Goal: Task Accomplishment & Management: Complete application form

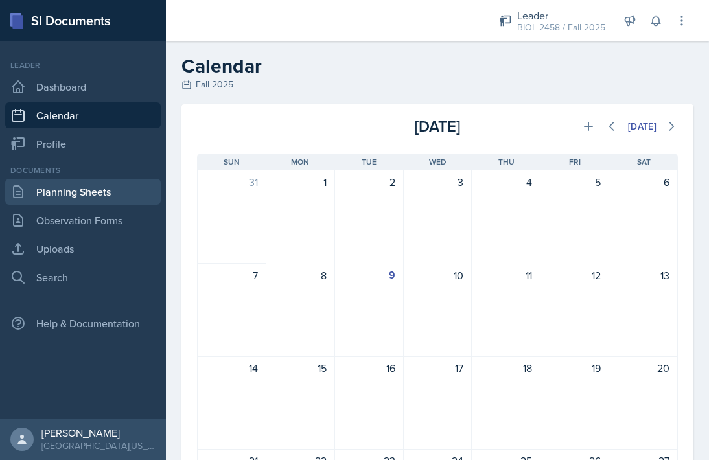
click at [110, 191] on link "Planning Sheets" at bounding box center [83, 192] width 156 height 26
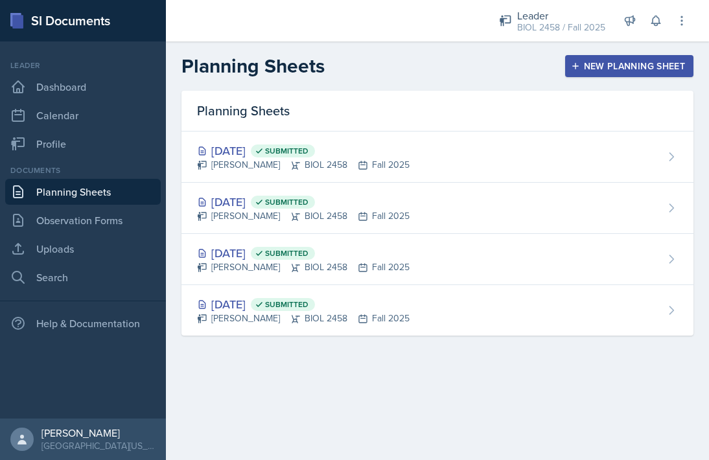
click at [591, 75] on button "New Planning Sheet" at bounding box center [629, 66] width 128 height 22
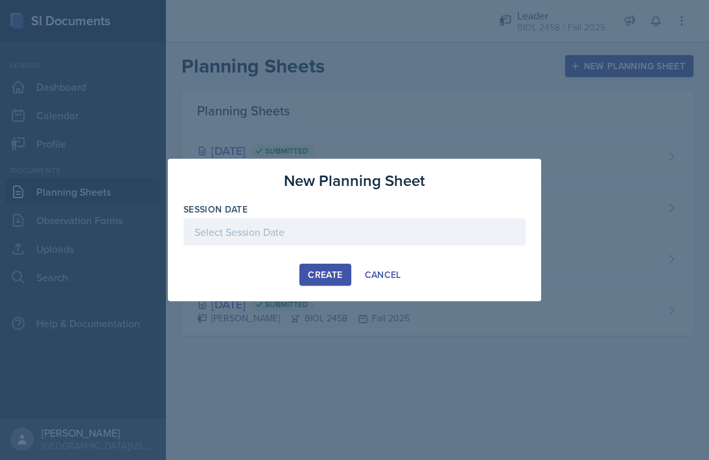
click at [280, 235] on div at bounding box center [355, 232] width 342 height 27
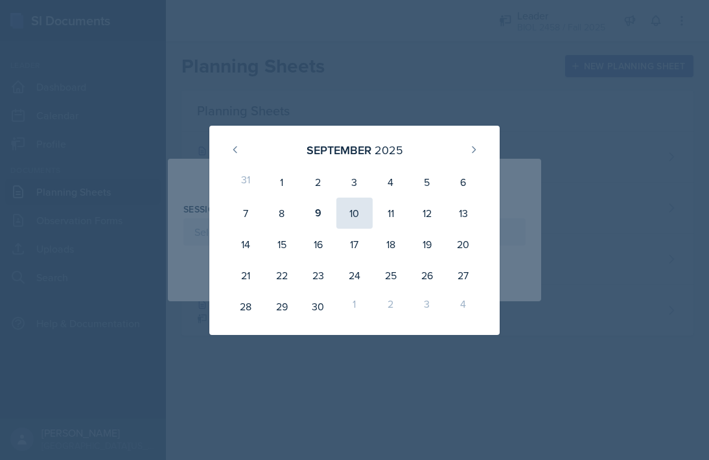
click at [355, 220] on div "10" at bounding box center [355, 213] width 36 height 31
type input "[DATE]"
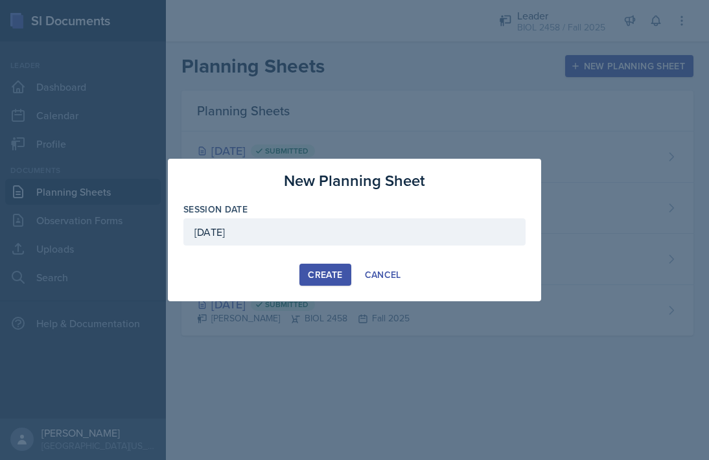
click at [320, 276] on div "Create" at bounding box center [325, 275] width 34 height 10
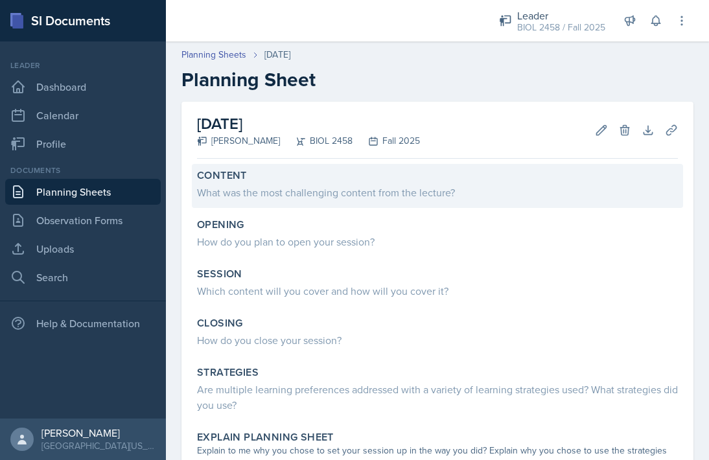
click at [405, 191] on div "What was the most challenging content from the lecture?" at bounding box center [437, 193] width 481 height 16
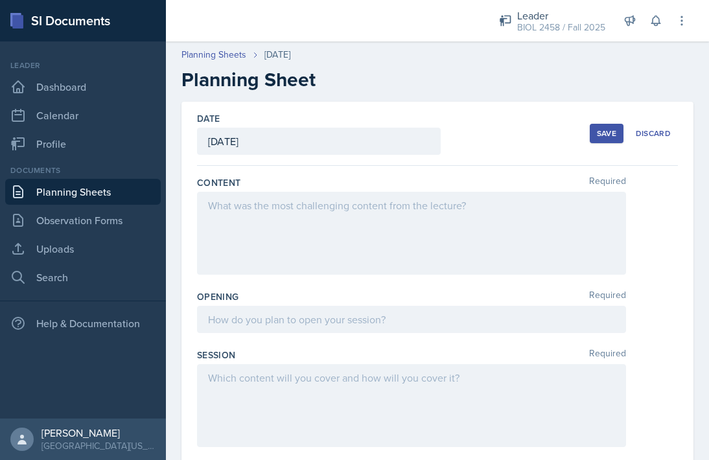
click at [365, 224] on div at bounding box center [411, 233] width 429 height 83
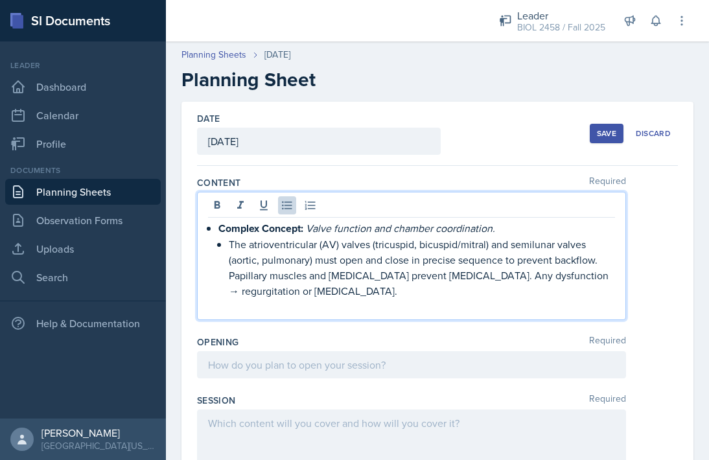
click at [227, 245] on li "Complex Concept: Valve function and chamber coordination. The atrioventricular …" at bounding box center [417, 259] width 397 height 78
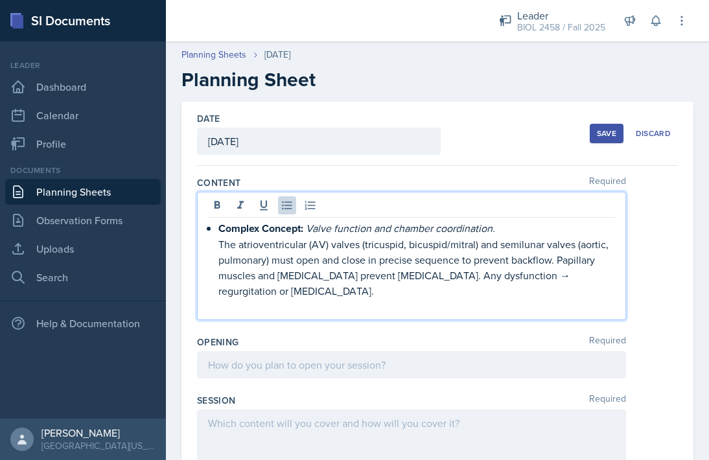
click at [285, 287] on p "The atrioventricular (AV) valves (tricuspid, bicuspid/mitral) and semilunar val…" at bounding box center [417, 268] width 397 height 62
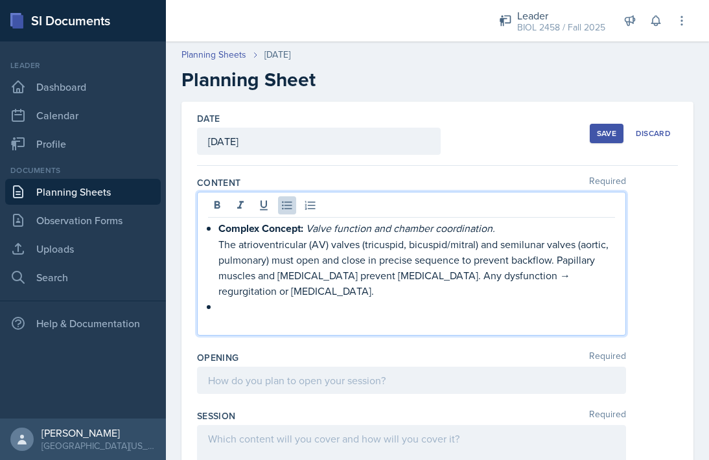
click at [535, 261] on p "The atrioventricular (AV) valves (tricuspid, bicuspid/mitral) and semilunar val…" at bounding box center [417, 268] width 397 height 62
click at [244, 309] on p at bounding box center [417, 307] width 397 height 16
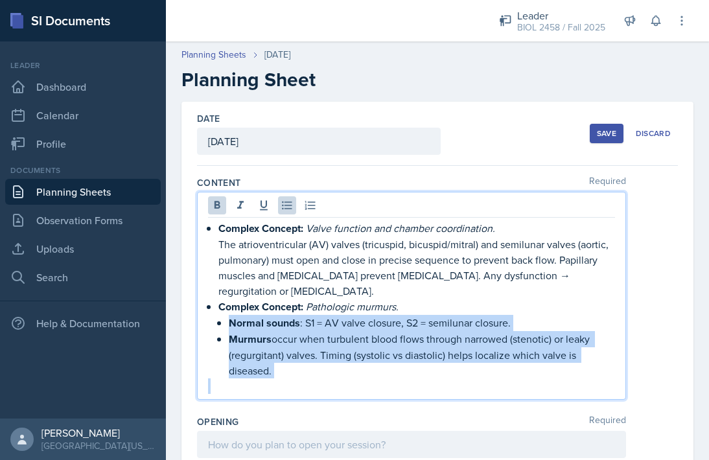
drag, startPoint x: 219, startPoint y: 324, endPoint x: 280, endPoint y: 390, distance: 89.9
click at [280, 390] on div "Complex Concept: Valve function and chamber coordination. The atrioventricular …" at bounding box center [411, 307] width 407 height 174
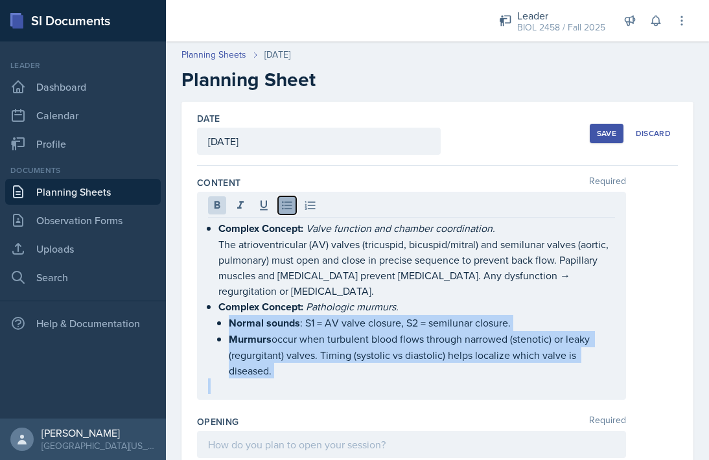
click at [290, 206] on icon at bounding box center [287, 205] width 13 height 13
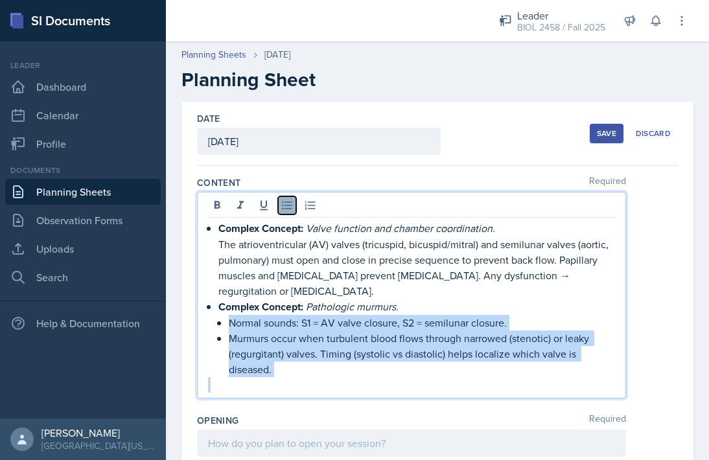
click at [287, 209] on icon at bounding box center [287, 205] width 13 height 13
click at [287, 202] on icon at bounding box center [287, 205] width 13 height 13
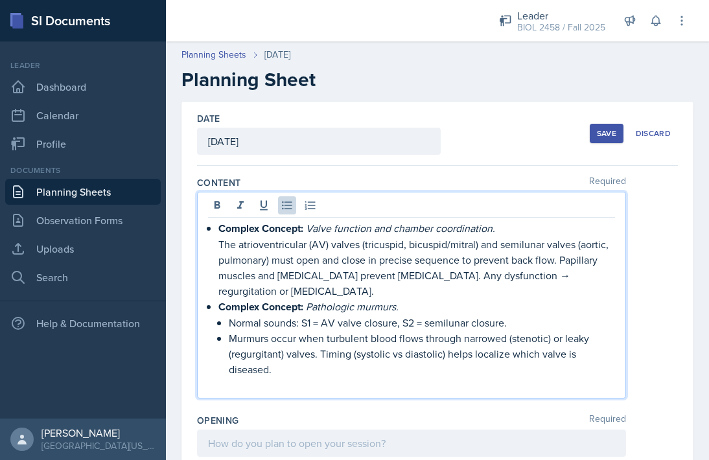
click at [276, 398] on div "Complex Concept: Valve function and chamber coordination. The atrioventricular …" at bounding box center [411, 295] width 429 height 207
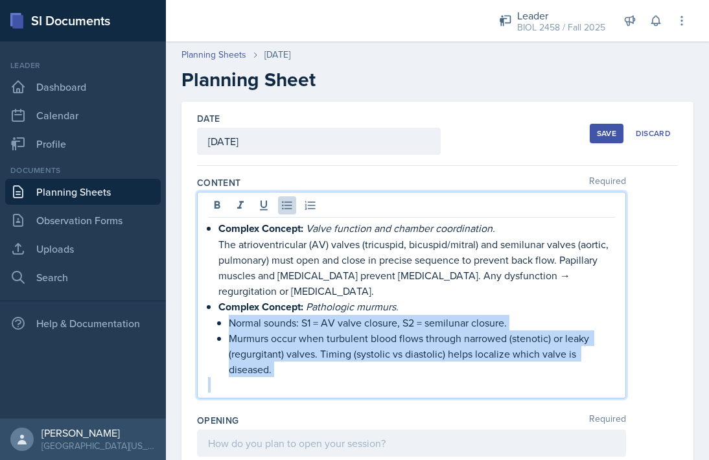
click at [214, 337] on div "Complex Concept: Valve function and chamber coordination. The atrioventricular …" at bounding box center [411, 306] width 407 height 172
drag, startPoint x: 220, startPoint y: 322, endPoint x: 275, endPoint y: 386, distance: 84.2
click at [275, 386] on div "Complex Concept: Valve function and chamber coordination. The atrioventricular …" at bounding box center [411, 306] width 407 height 172
click at [291, 213] on button at bounding box center [287, 205] width 18 height 18
click at [346, 377] on p at bounding box center [411, 385] width 407 height 16
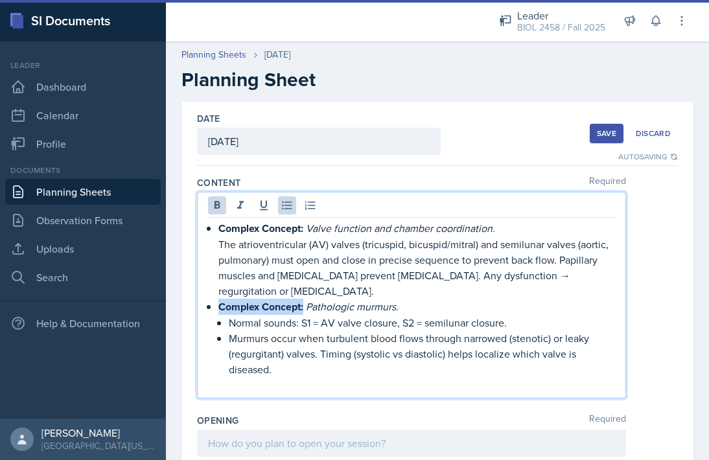
drag, startPoint x: 305, startPoint y: 308, endPoint x: 209, endPoint y: 308, distance: 95.3
click at [219, 308] on li "Complex Concept: Pathologic murmurs. Normal sounds: S1 = AV valve closure, S2 =…" at bounding box center [417, 338] width 397 height 78
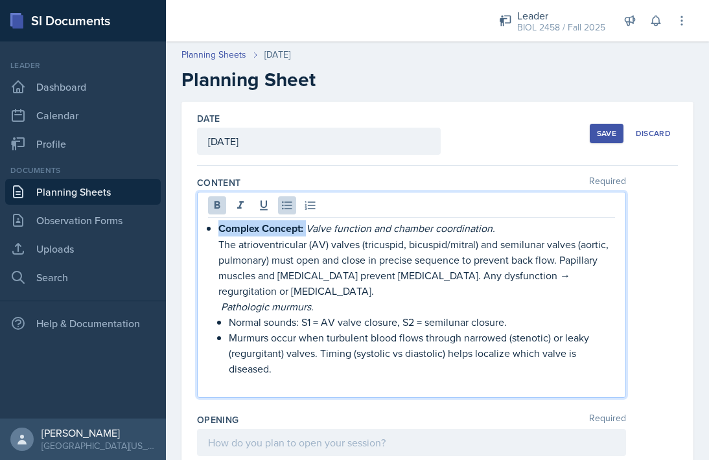
drag, startPoint x: 306, startPoint y: 232, endPoint x: 206, endPoint y: 231, distance: 100.5
click at [206, 231] on div "Complex Concept: Valve function and chamber coordination. The atrioventricular …" at bounding box center [411, 295] width 429 height 206
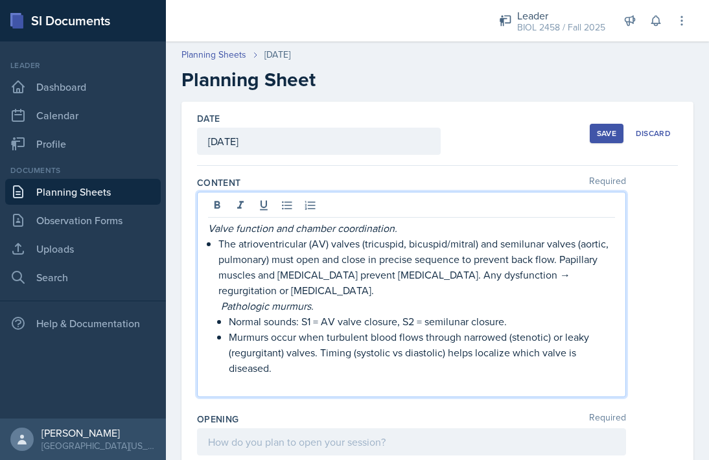
click at [298, 379] on p at bounding box center [411, 384] width 407 height 16
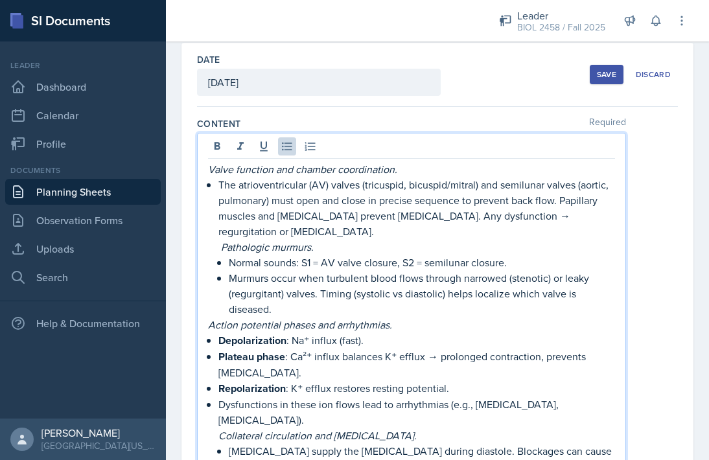
scroll to position [53, 0]
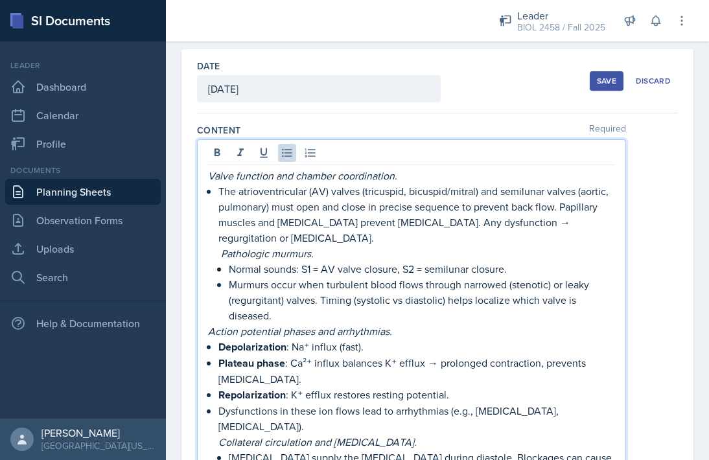
click at [219, 252] on p "Pathologic murmurs." at bounding box center [417, 254] width 397 height 16
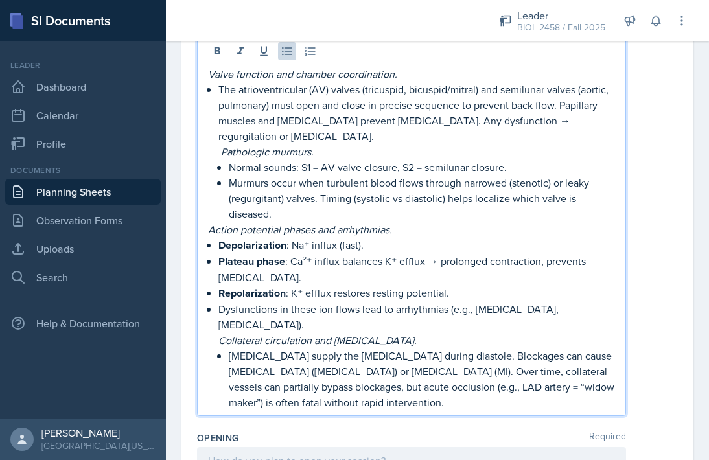
scroll to position [0, 0]
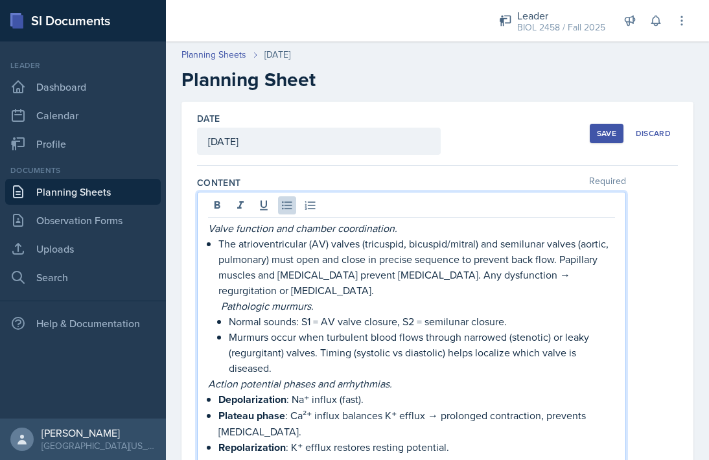
click at [206, 224] on div "Valve function and chamber coordination. The atrioventricular (AV) valves (tric…" at bounding box center [411, 381] width 429 height 379
click at [209, 226] on em "Valve function and chamber coordination." at bounding box center [302, 228] width 189 height 14
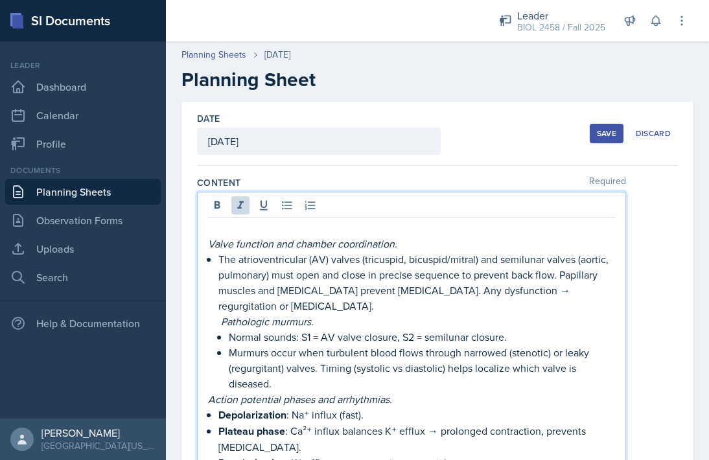
click at [215, 220] on p at bounding box center [411, 228] width 407 height 16
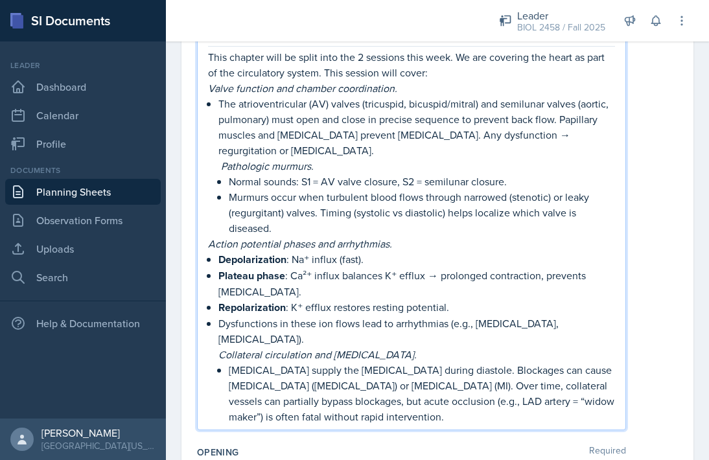
scroll to position [183, 0]
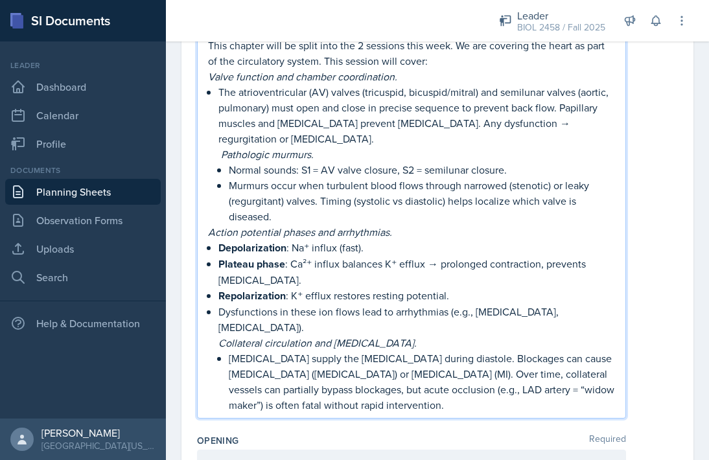
click at [208, 78] on em "Valve function and chamber coordination." at bounding box center [302, 76] width 189 height 14
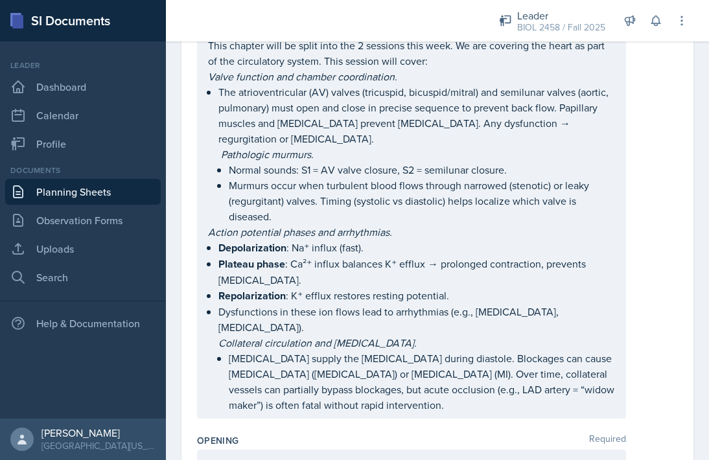
drag, startPoint x: 208, startPoint y: 75, endPoint x: 284, endPoint y: 322, distance: 258.6
click at [284, 322] on div "This chapter will be split into the 2 sessions this week. We are covering the h…" at bounding box center [411, 214] width 429 height 410
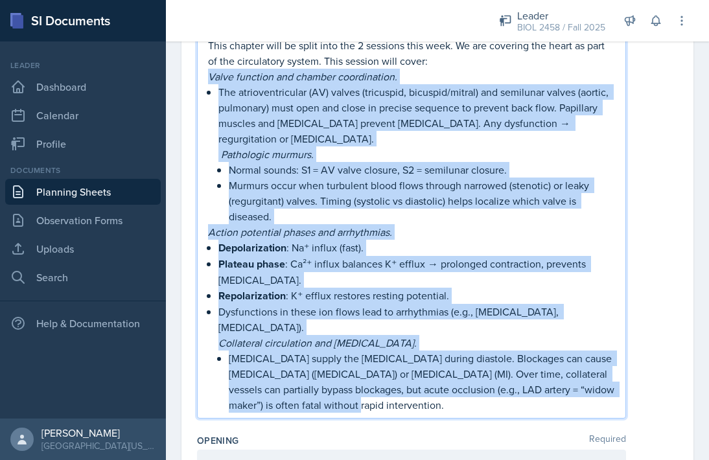
drag, startPoint x: 209, startPoint y: 73, endPoint x: 324, endPoint y: 434, distance: 379.0
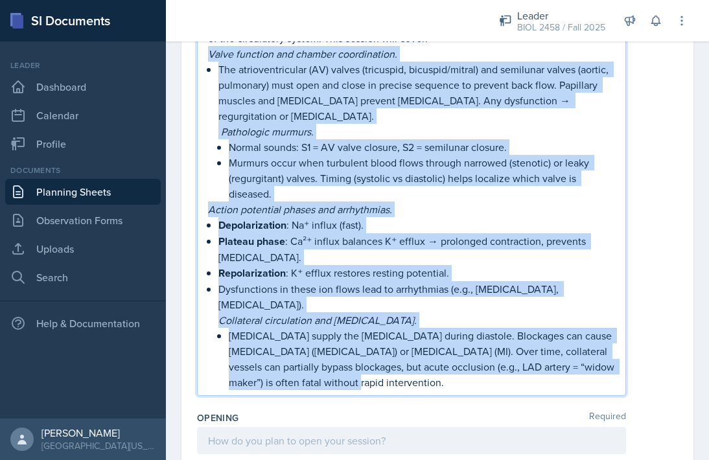
scroll to position [160, 0]
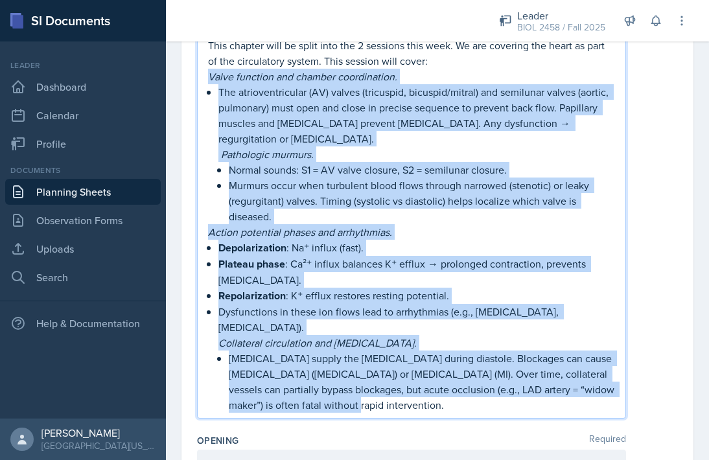
copy div "Lorem ipsumdol sit ametcon adipiscingel. Sed doeiusmodtempori (UT) labore (etdo…"
click at [611, 314] on p "Dysfunctions in these ion flows lead to arrhythmias (e.g., [MEDICAL_DATA], [MED…" at bounding box center [417, 319] width 397 height 31
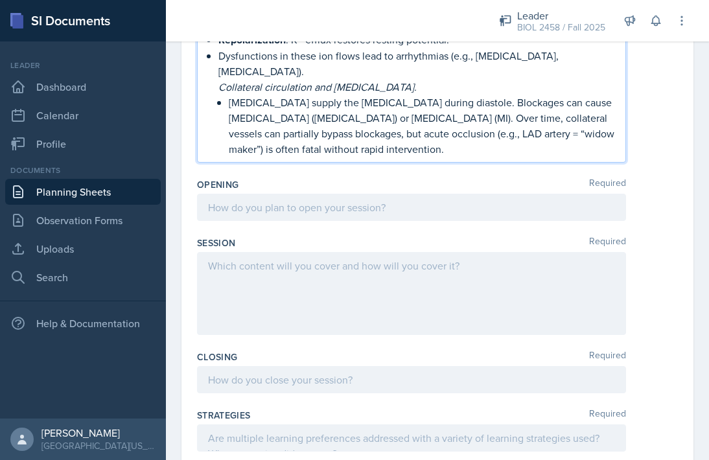
scroll to position [444, 0]
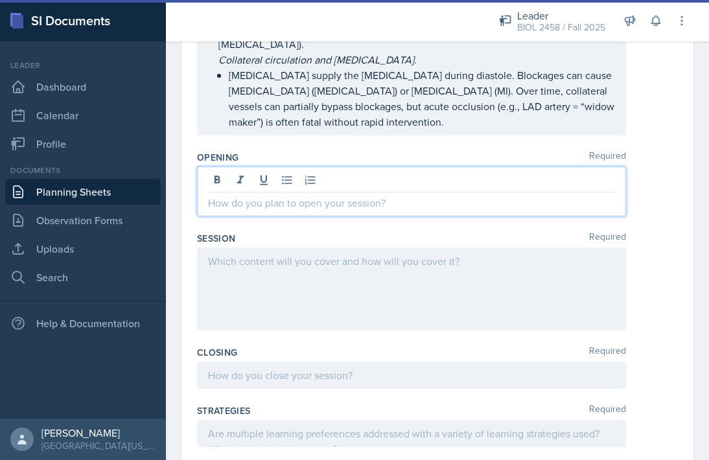
click at [297, 167] on div at bounding box center [411, 192] width 429 height 50
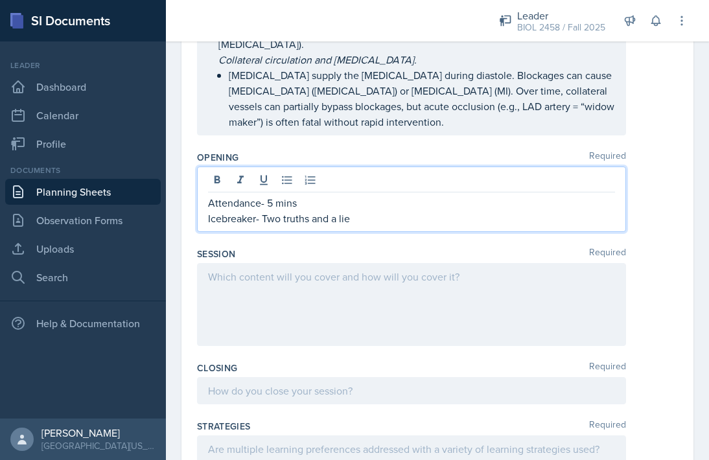
click at [262, 211] on p "Icebreaker- Two truths and a lie" at bounding box center [411, 219] width 407 height 16
click at [358, 211] on p "Icebreaker (Two truths and a lie" at bounding box center [411, 219] width 407 height 16
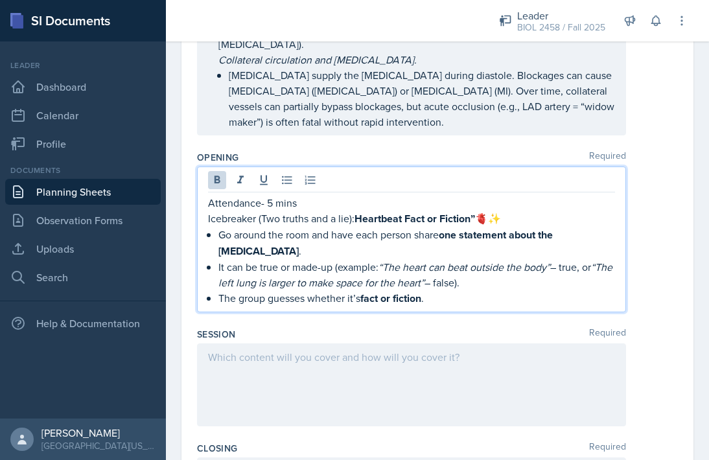
drag, startPoint x: 357, startPoint y: 204, endPoint x: 504, endPoint y: 209, distance: 147.3
click at [504, 211] on p "Icebreaker (Two truths and a lie): Heartbeat Fact or Fiction” 🫀✨" at bounding box center [411, 219] width 407 height 16
drag, startPoint x: 461, startPoint y: 220, endPoint x: 447, endPoint y: 220, distance: 13.6
click at [447, 227] on strong "one statement about the [MEDICAL_DATA]" at bounding box center [387, 242] width 337 height 31
click at [502, 227] on strong "3 statement about the [MEDICAL_DATA]" at bounding box center [382, 242] width 326 height 31
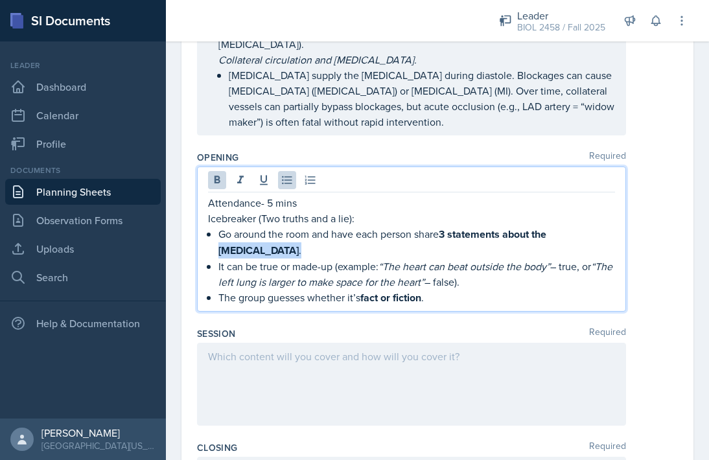
drag, startPoint x: 557, startPoint y: 218, endPoint x: 557, endPoint y: 230, distance: 11.7
click at [557, 230] on p "Go around the room and have each person share 3 statements about the [MEDICAL_D…" at bounding box center [417, 242] width 397 height 32
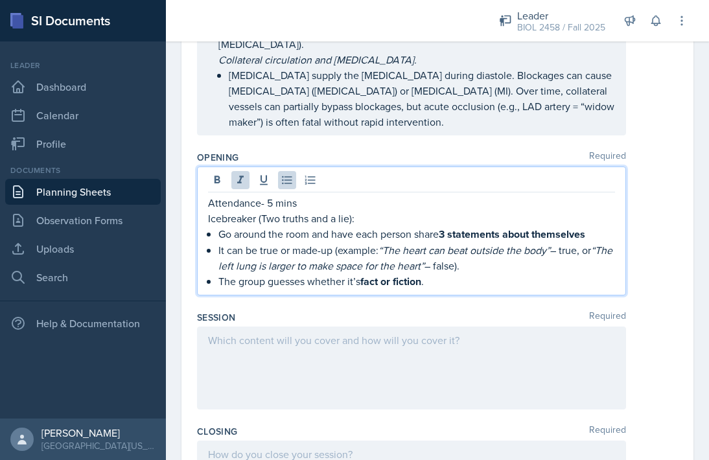
drag, startPoint x: 216, startPoint y: 234, endPoint x: 498, endPoint y: 241, distance: 282.2
click at [498, 241] on div "Attendance- 5 mins Icebreaker (Two truths and a lie): Go around the room and ha…" at bounding box center [411, 242] width 407 height 95
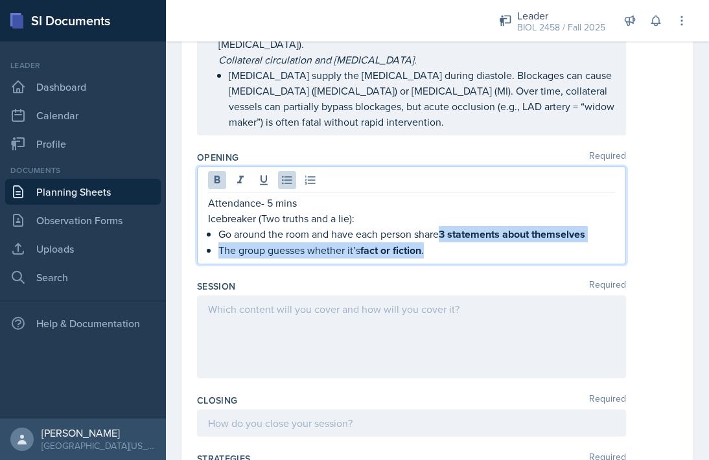
drag, startPoint x: 445, startPoint y: 219, endPoint x: 456, endPoint y: 245, distance: 28.8
click at [456, 246] on div "Attendance- 5 mins Icebreaker (Two truths and a lie): Go around the room and ha…" at bounding box center [411, 216] width 429 height 98
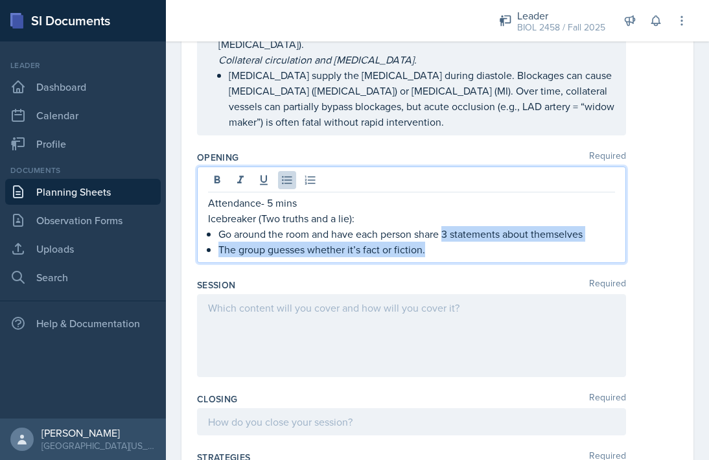
click at [453, 242] on p "The group guesses whether it’s fact or fiction." at bounding box center [417, 250] width 397 height 16
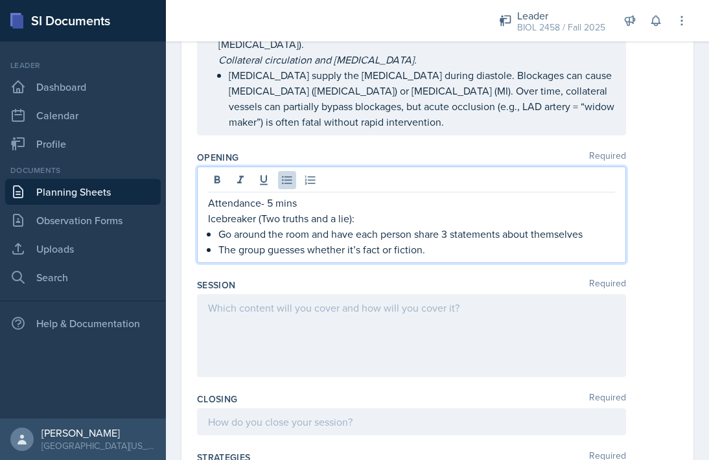
click at [371, 211] on p "Icebreaker (Two truths and a lie):" at bounding box center [411, 219] width 407 height 16
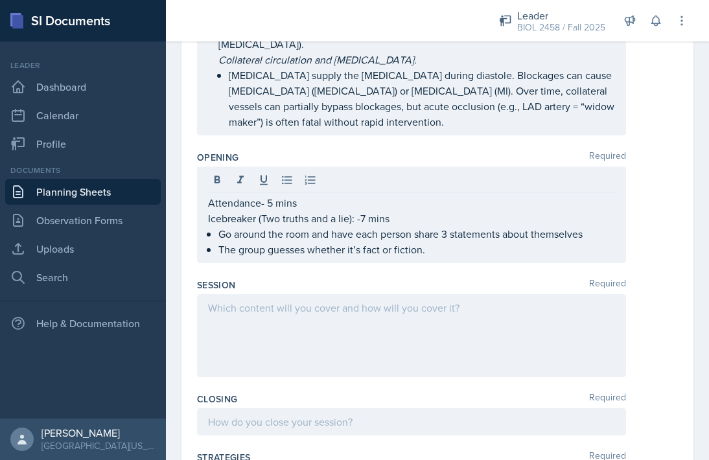
click at [443, 305] on div at bounding box center [411, 335] width 429 height 83
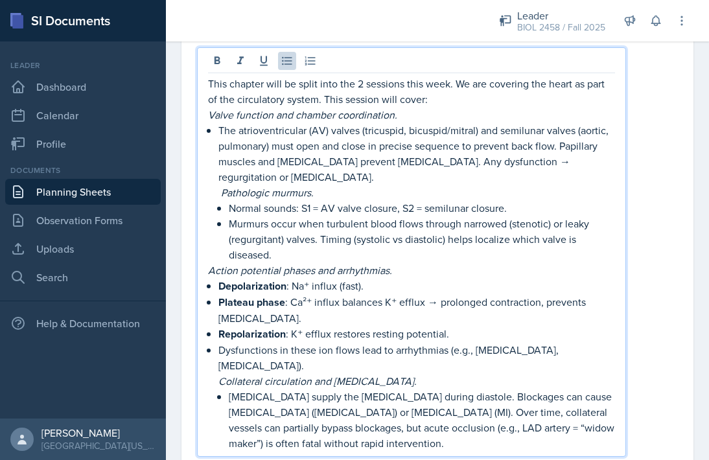
click at [309, 200] on p "Normal sounds: S1 = AV valve closure, S2 = semilunar closure." at bounding box center [422, 208] width 386 height 16
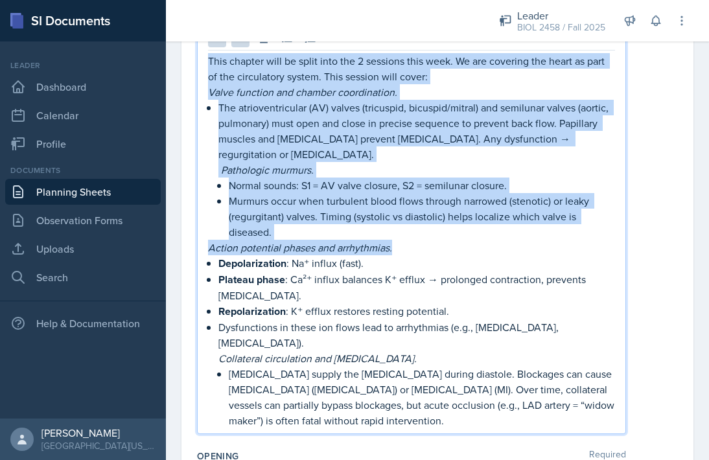
copy div "This chapter will be split into the 2 sessions this week. We are covering the h…"
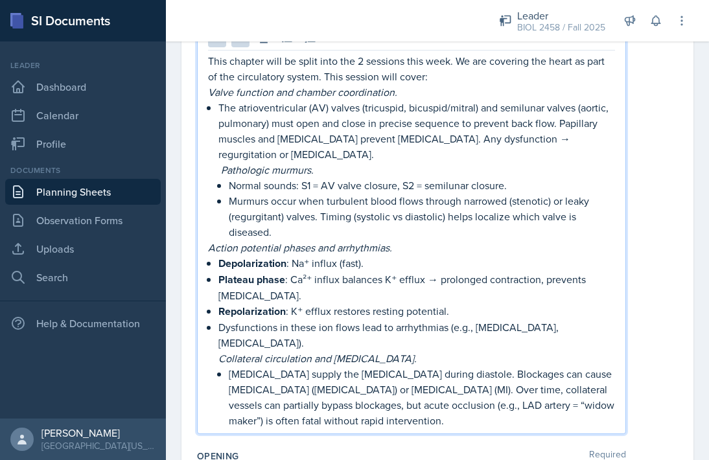
click at [630, 162] on div "This chapter will be split into the 2 sessions this week. We are covering the h…" at bounding box center [437, 230] width 481 height 410
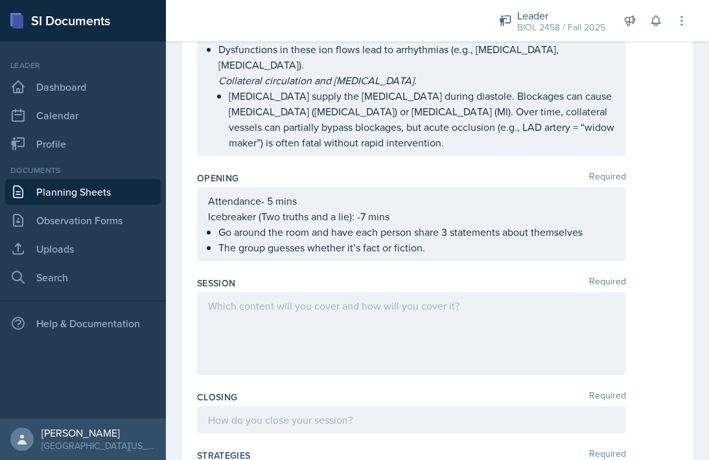
click at [385, 310] on div at bounding box center [411, 333] width 429 height 83
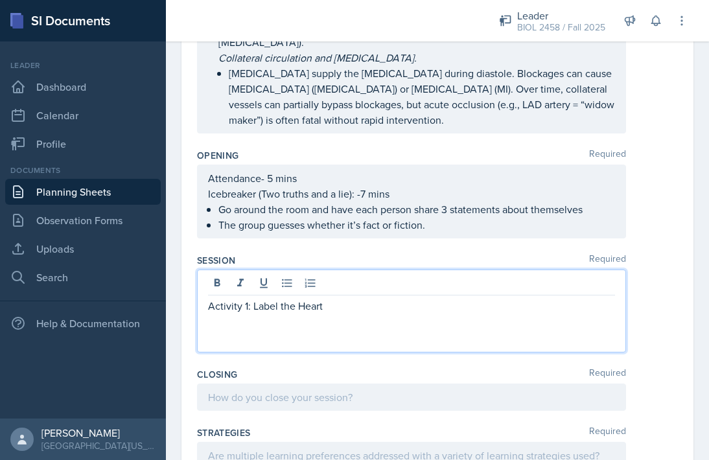
click at [349, 315] on div "Activity 1: Label the Heart" at bounding box center [411, 311] width 429 height 83
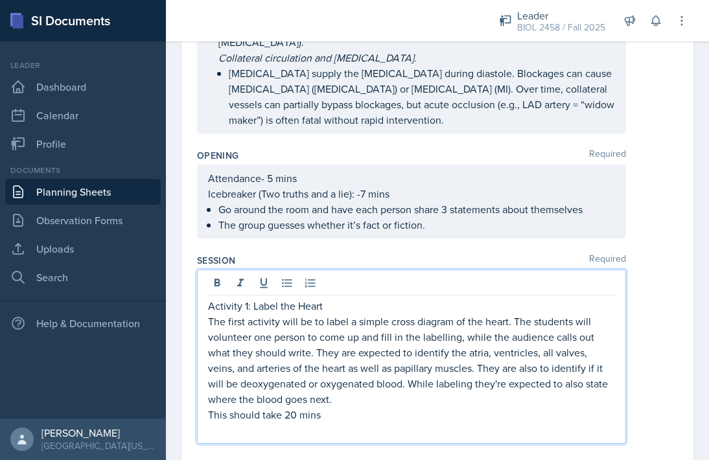
click at [287, 407] on p "This should take 20 mins" at bounding box center [411, 415] width 407 height 16
click at [276, 423] on p at bounding box center [411, 431] width 407 height 16
click at [316, 381] on p "The first activity will be to label a simple cross diagram of the heart. The st…" at bounding box center [411, 360] width 407 height 93
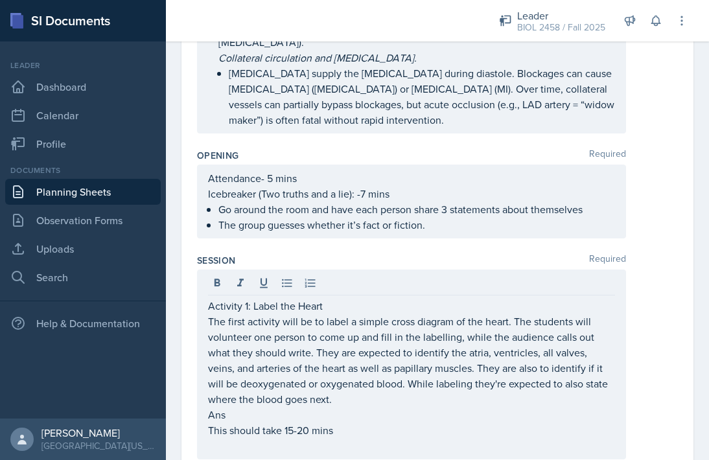
drag, startPoint x: 206, startPoint y: 398, endPoint x: 224, endPoint y: 398, distance: 17.5
click at [224, 398] on div "Activity 1: Label the Heart The first activity will be to label a simple cross …" at bounding box center [411, 365] width 429 height 190
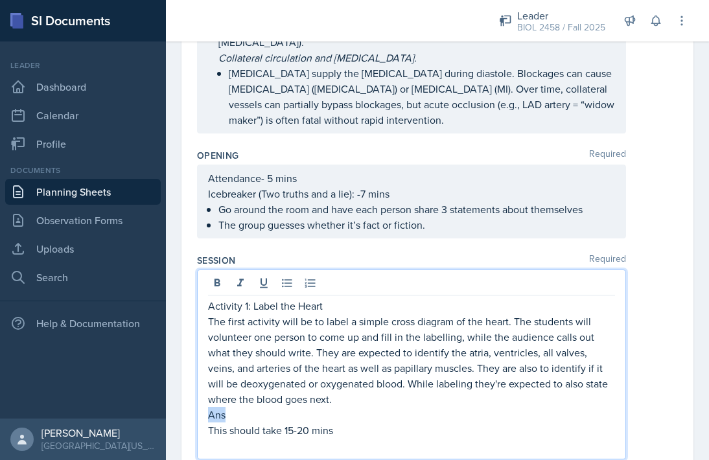
drag, startPoint x: 224, startPoint y: 398, endPoint x: 206, endPoint y: 396, distance: 17.6
click at [206, 396] on div "Activity 1: Label the Heart The first activity will be to label a simple cross …" at bounding box center [411, 365] width 429 height 190
click at [236, 407] on p "Ans" at bounding box center [411, 415] width 407 height 16
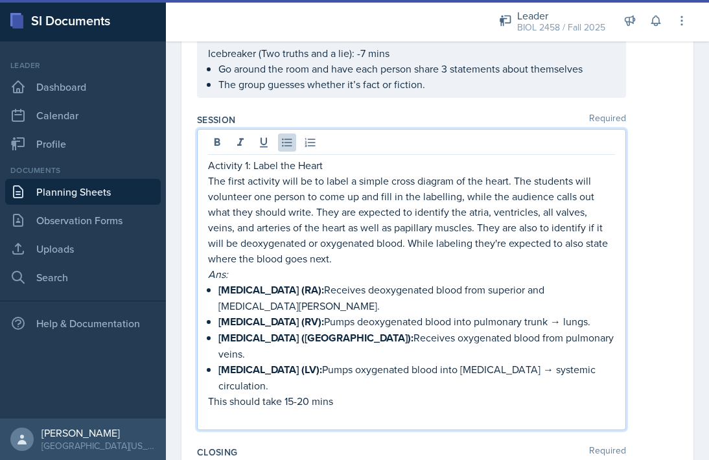
scroll to position [604, 0]
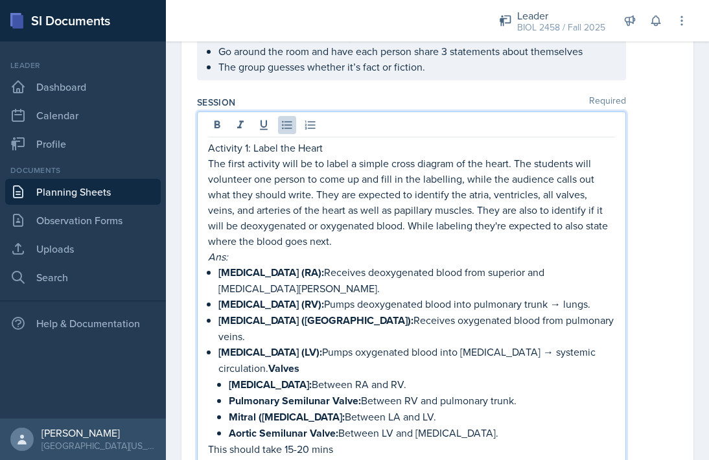
click at [300, 361] on strong "Valves" at bounding box center [283, 368] width 31 height 15
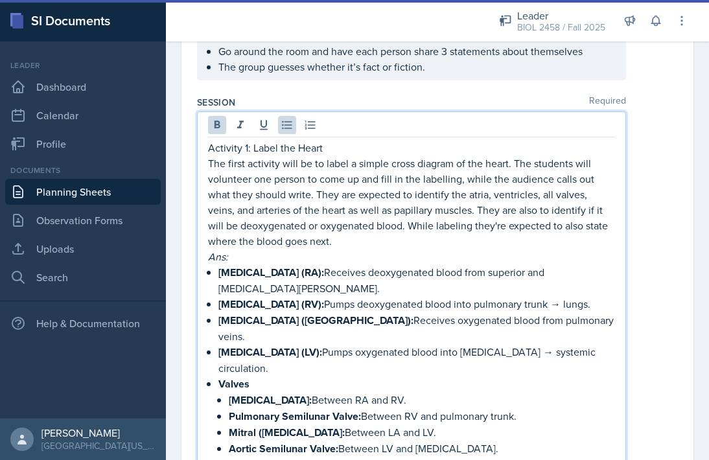
click at [454, 441] on p "Aortic Semilunar Valve: Between LV and [MEDICAL_DATA]." at bounding box center [422, 449] width 386 height 16
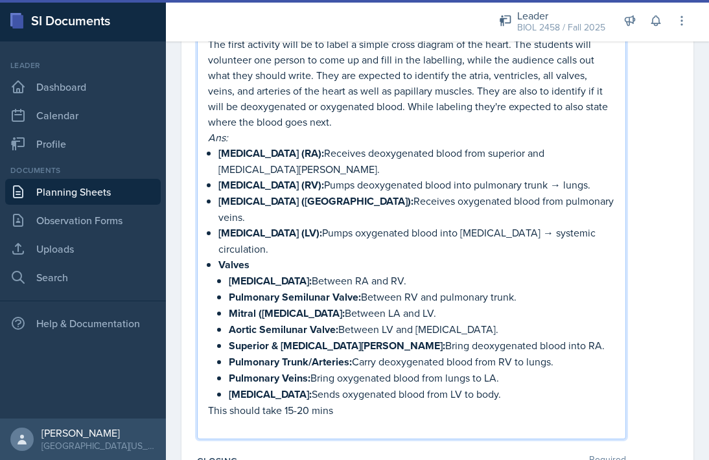
scroll to position [750, 0]
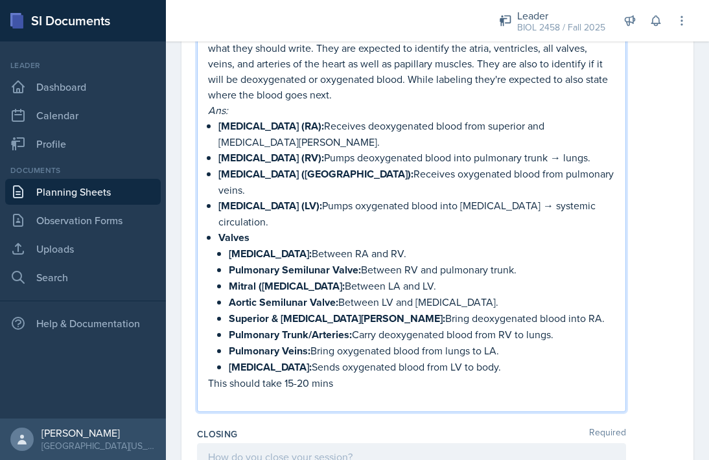
drag, startPoint x: 216, startPoint y: 111, endPoint x: 450, endPoint y: 298, distance: 299.9
click at [450, 298] on div "Activity 1: Label the Heart The first activity will be to label a simple cross …" at bounding box center [411, 200] width 407 height 413
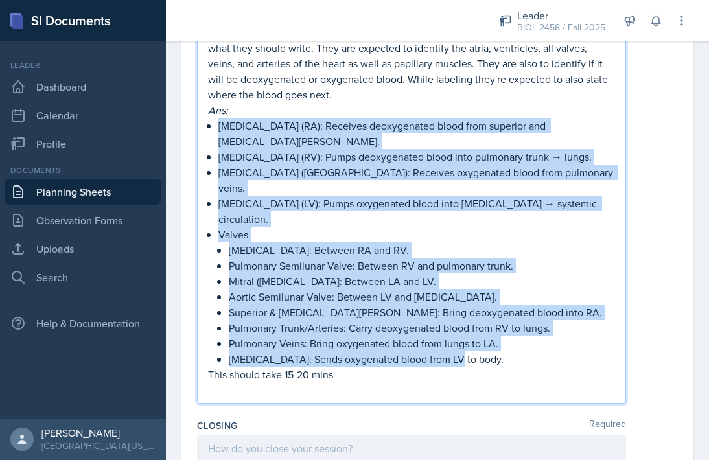
click at [261, 227] on p "Valves" at bounding box center [417, 235] width 397 height 16
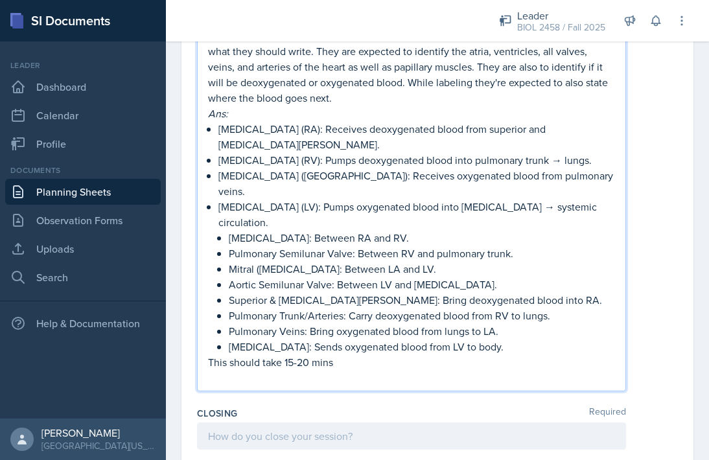
scroll to position [750, 0]
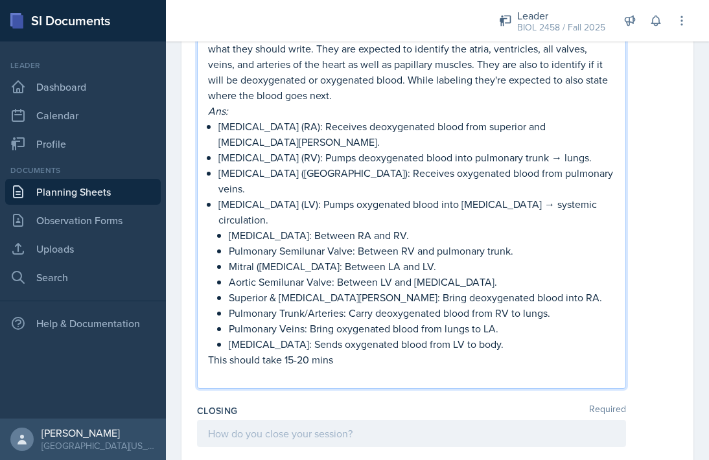
click at [268, 368] on p at bounding box center [411, 376] width 407 height 16
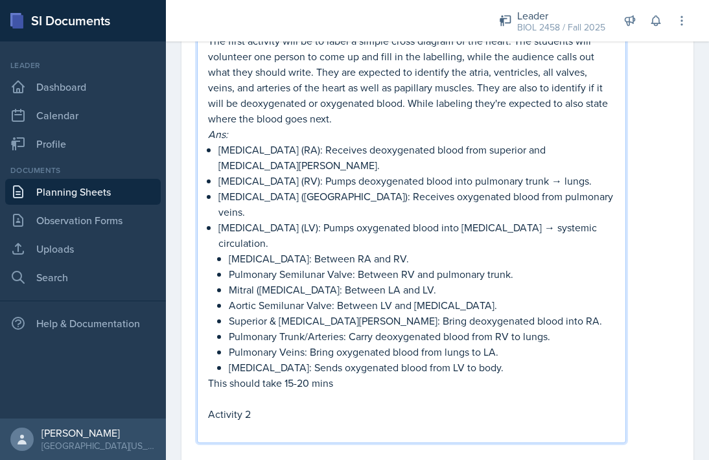
scroll to position [728, 0]
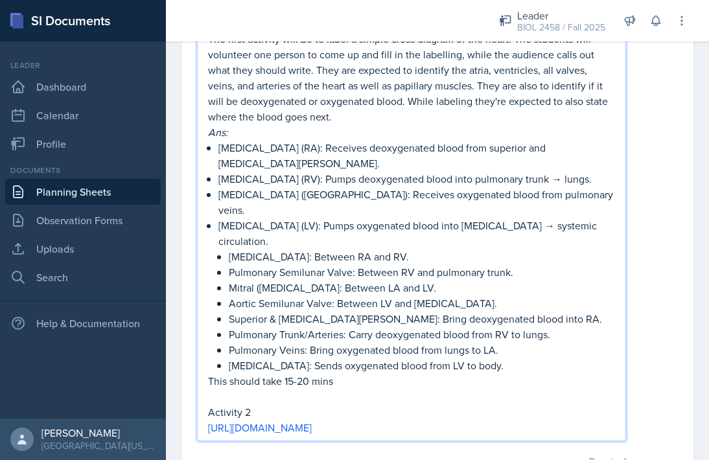
click at [257, 405] on p "Activity 2" at bounding box center [411, 413] width 407 height 16
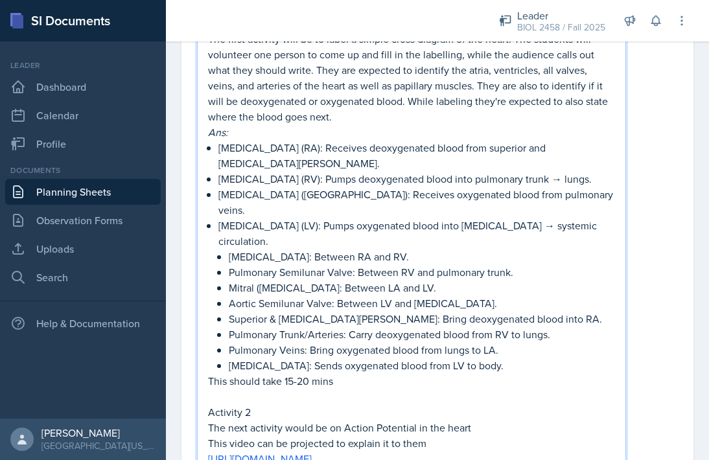
click at [474, 420] on p "The next activity would be on Action Potential in the heart" at bounding box center [411, 428] width 407 height 16
drag, startPoint x: 501, startPoint y: 361, endPoint x: 551, endPoint y: 362, distance: 49.3
click at [551, 420] on p "The next activity would be on Action Potential in the SA Node & Ventricles" at bounding box center [411, 428] width 407 height 16
click at [500, 451] on p "[URL][DOMAIN_NAME]" at bounding box center [411, 459] width 407 height 16
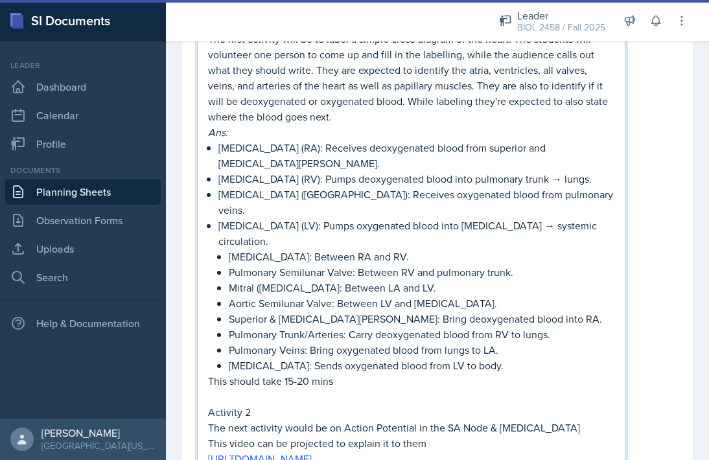
drag, startPoint x: 211, startPoint y: 428, endPoint x: 401, endPoint y: 426, distance: 190.7
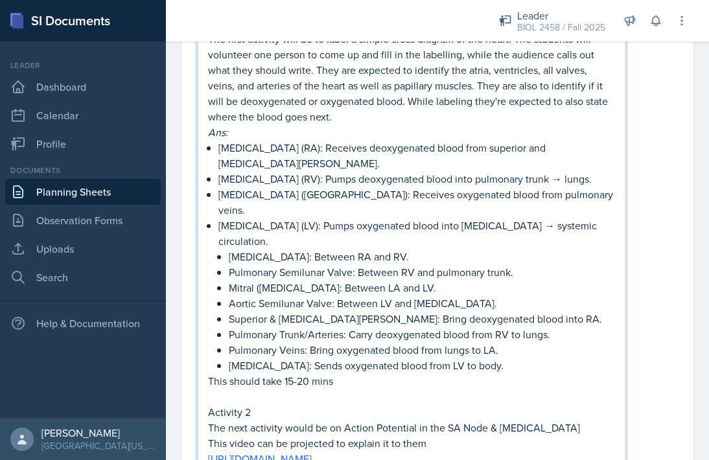
drag, startPoint x: 401, startPoint y: 429, endPoint x: 491, endPoint y: 429, distance: 89.5
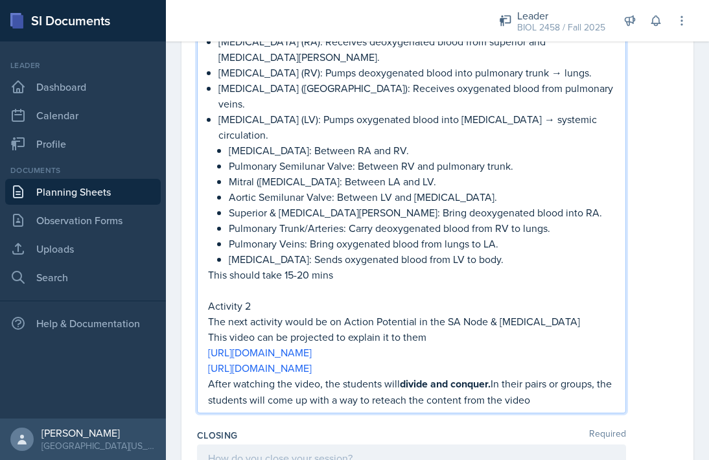
scroll to position [836, 0]
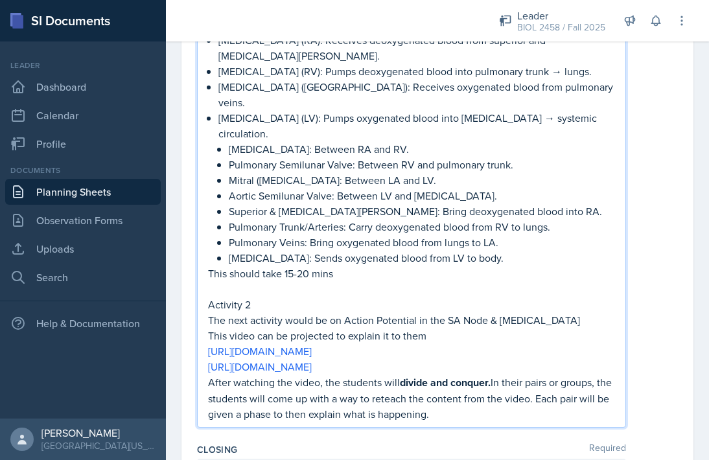
click at [287, 375] on p "After watching the video, the students will divide and conquer. In their pairs …" at bounding box center [411, 398] width 407 height 47
click at [479, 375] on p "After watching the video, the students will divide and conquer. In their pairs …" at bounding box center [411, 398] width 407 height 47
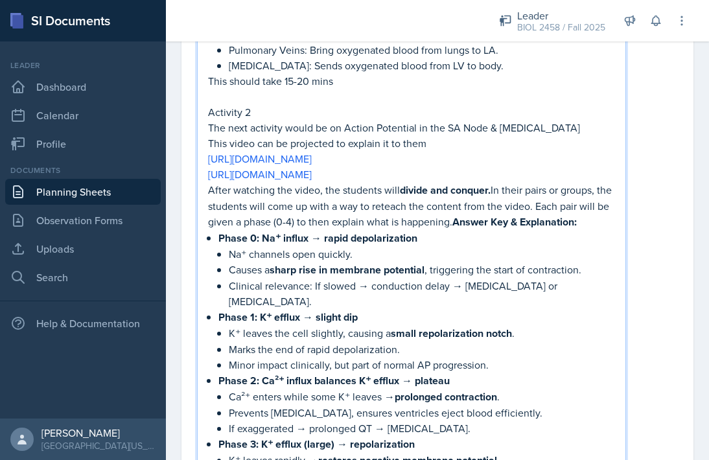
scroll to position [1026, 0]
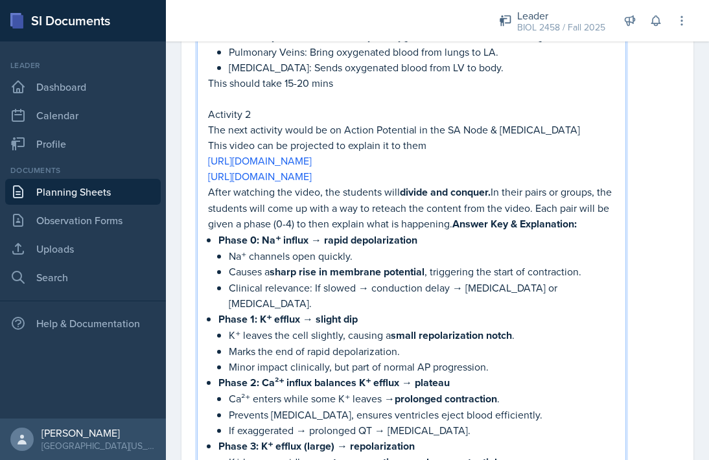
click at [469, 217] on strong "Answer Key & Explanation:" at bounding box center [515, 224] width 125 height 15
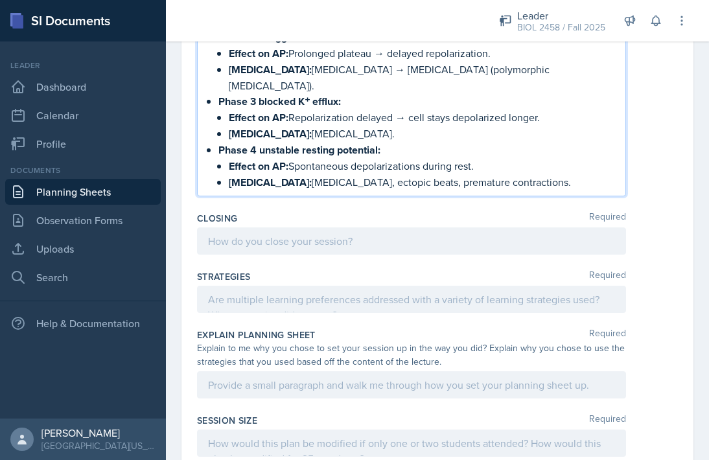
scroll to position [1827, 0]
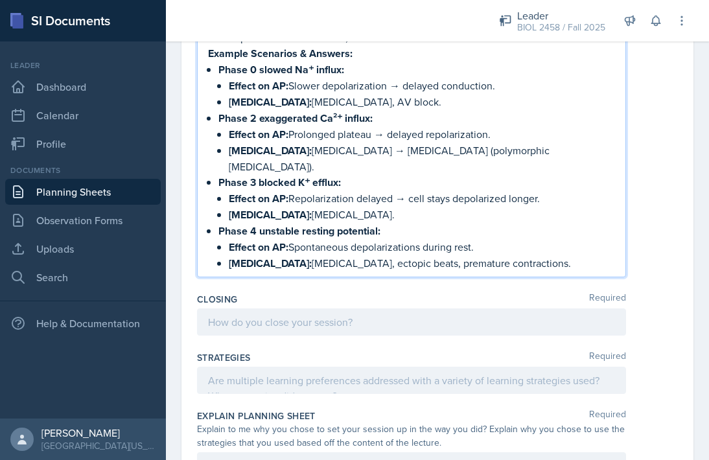
drag, startPoint x: 208, startPoint y: 176, endPoint x: 377, endPoint y: 208, distance: 171.4
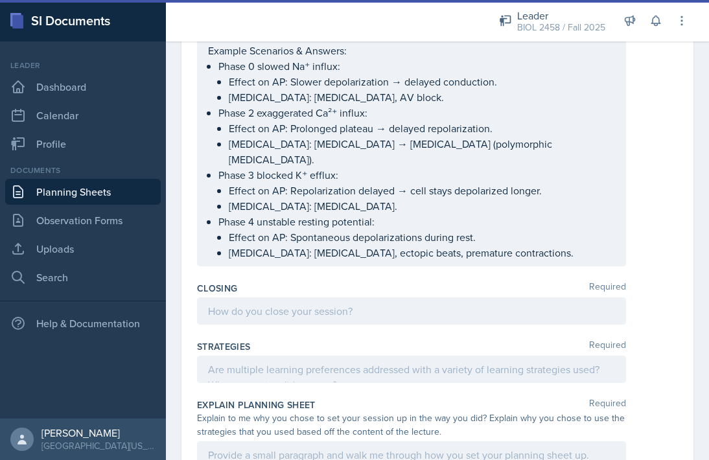
click at [436, 282] on div "Closing Required" at bounding box center [437, 288] width 481 height 13
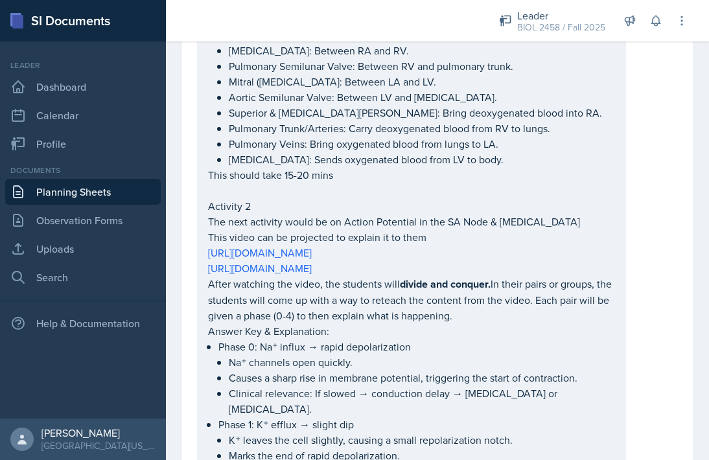
scroll to position [910, 0]
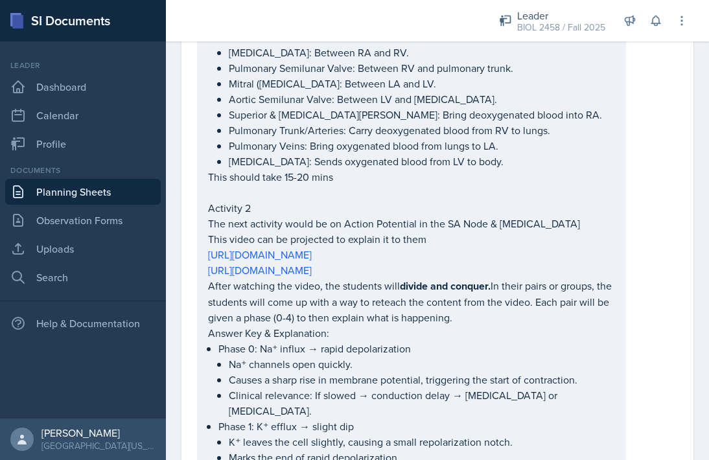
click at [428, 231] on p "This video can be projected to explain it to them" at bounding box center [411, 239] width 407 height 16
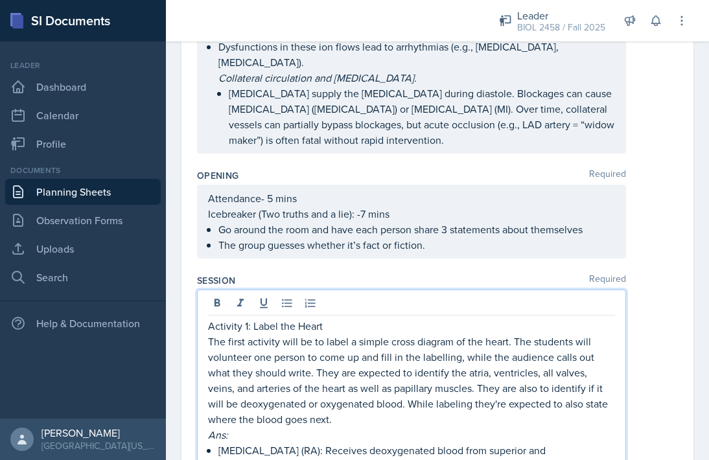
scroll to position [441, 0]
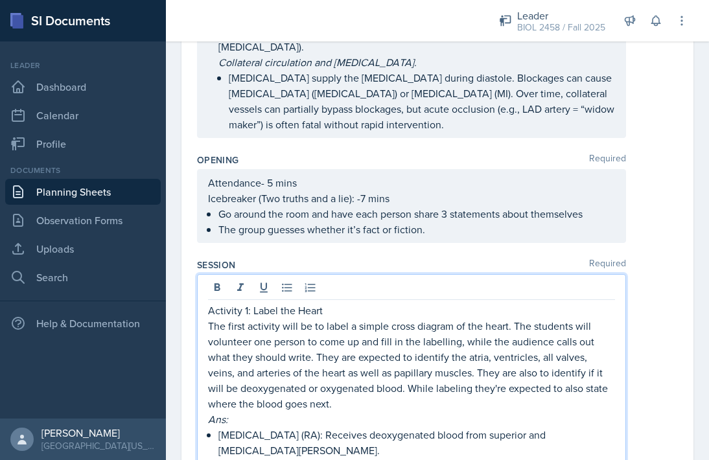
click at [368, 191] on p "Icebreaker (Two truths and a lie): -7 mins" at bounding box center [411, 199] width 407 height 16
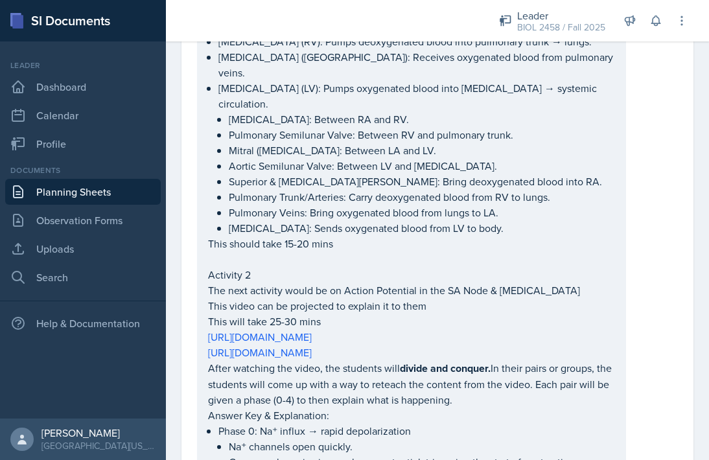
scroll to position [870, 0]
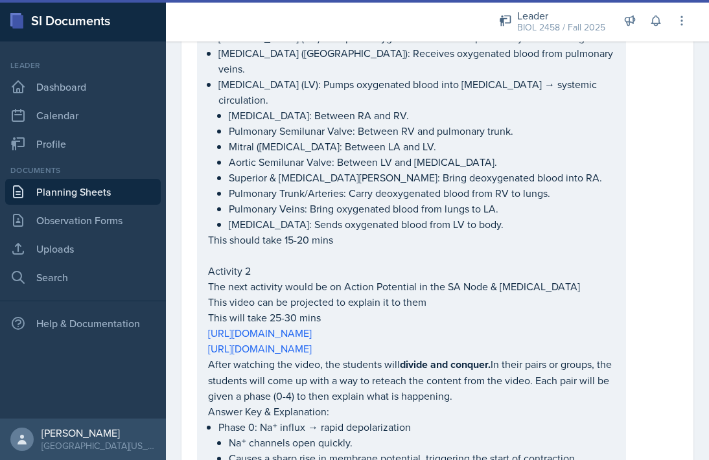
click at [296, 310] on p "This will take 25-30 mins" at bounding box center [411, 318] width 407 height 16
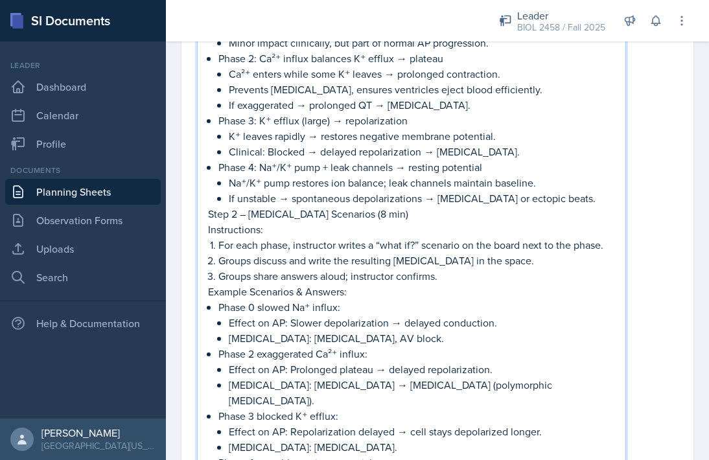
scroll to position [1394, 0]
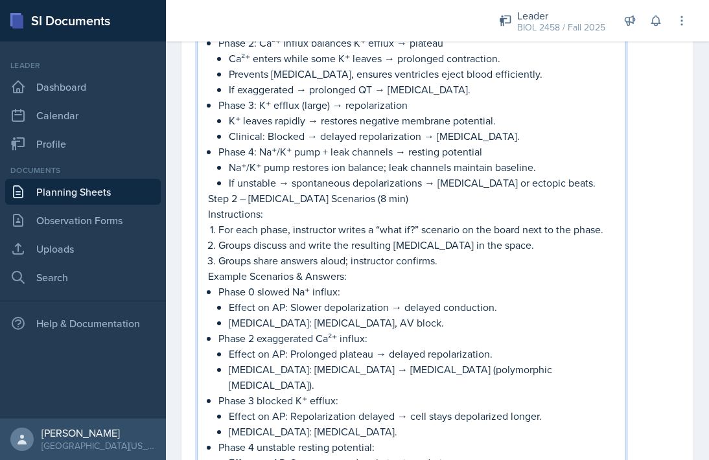
drag, startPoint x: 209, startPoint y: 120, endPoint x: 553, endPoint y: 409, distance: 449.3
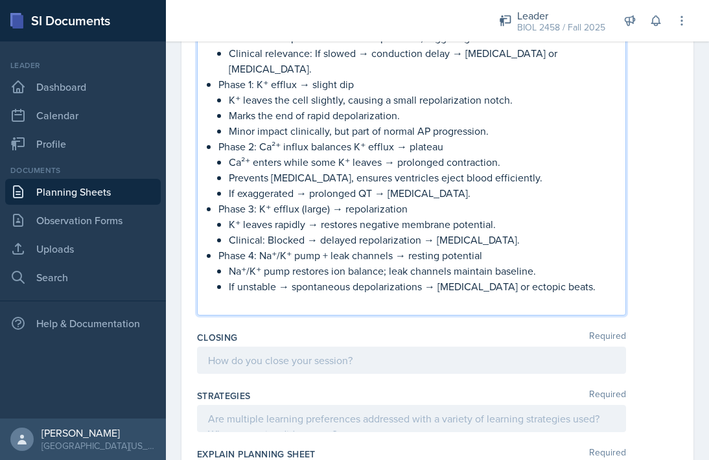
click at [370, 353] on p at bounding box center [411, 361] width 407 height 16
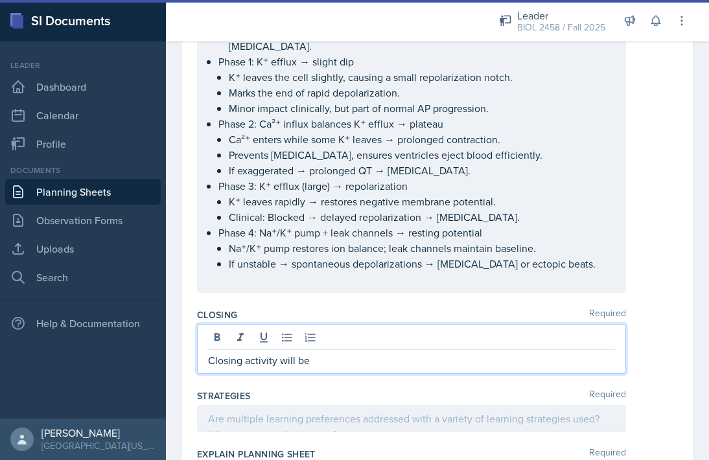
scroll to position [1407, 0]
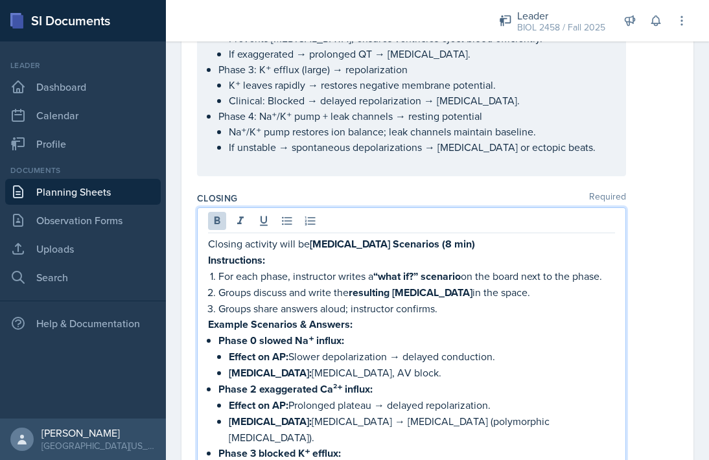
click at [423, 237] on strong "[MEDICAL_DATA] Scenarios (8 min)" at bounding box center [392, 244] width 165 height 15
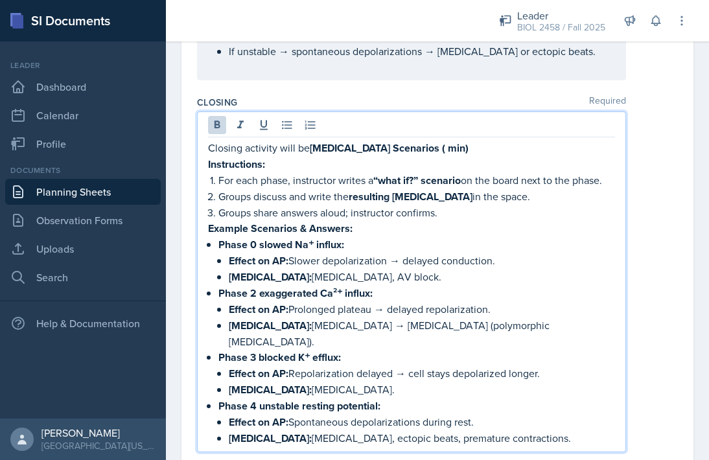
scroll to position [1502, 0]
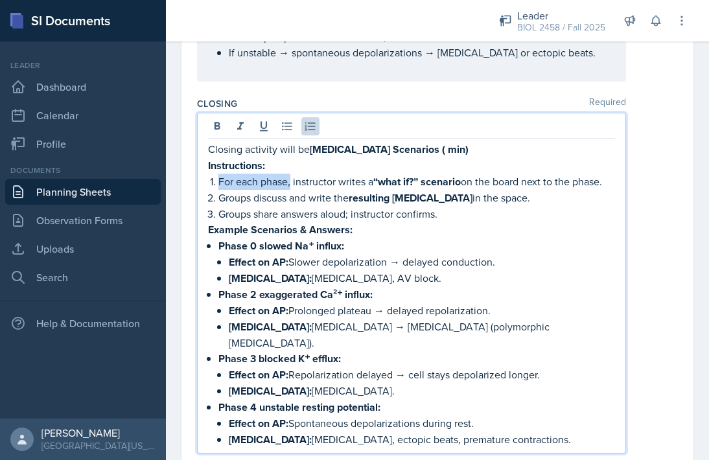
drag, startPoint x: 291, startPoint y: 104, endPoint x: 617, endPoint y: 104, distance: 326.2
click at [617, 113] on div "Closing activity will be [MEDICAL_DATA] Scenarios ( min) Instructions: For each…" at bounding box center [411, 283] width 429 height 341
click at [504, 174] on p "For each phase, instructor writes a “what if?” scenario on the board next to th…" at bounding box center [417, 182] width 397 height 16
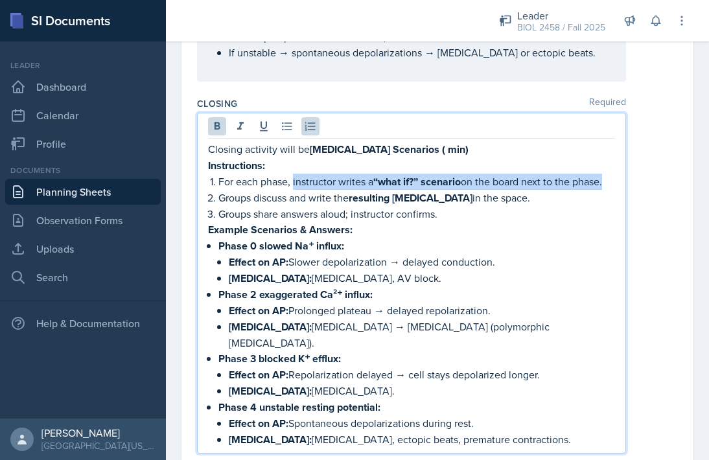
drag, startPoint x: 294, startPoint y: 103, endPoint x: 609, endPoint y: 103, distance: 315.1
click at [609, 174] on p "For each phase, instructor writes a “what if?” scenario on the board next to th…" at bounding box center [417, 182] width 397 height 16
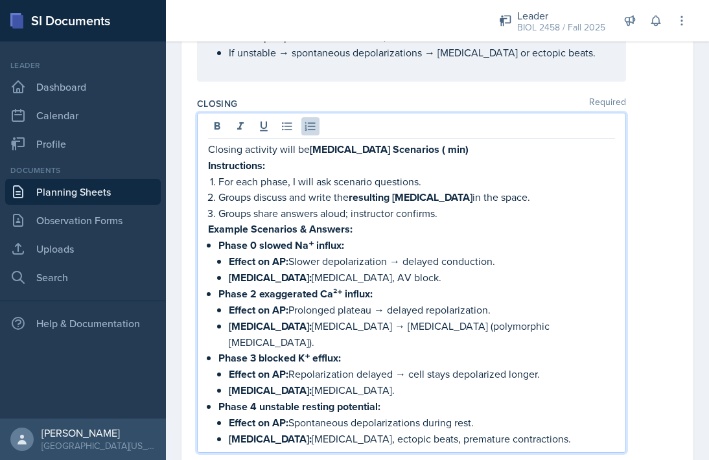
drag, startPoint x: 451, startPoint y: 121, endPoint x: 508, endPoint y: 113, distance: 58.2
click at [508, 189] on p "Groups discuss and write the resulting [MEDICAL_DATA] in the space." at bounding box center [417, 197] width 397 height 16
click at [333, 189] on p "Groups discuss and write the resulting [MEDICAL_DATA]" at bounding box center [417, 197] width 397 height 16
drag, startPoint x: 351, startPoint y: 138, endPoint x: 436, endPoint y: 137, distance: 85.6
click at [436, 206] on p "Groups share answers aloud; instructor confirms." at bounding box center [417, 214] width 397 height 16
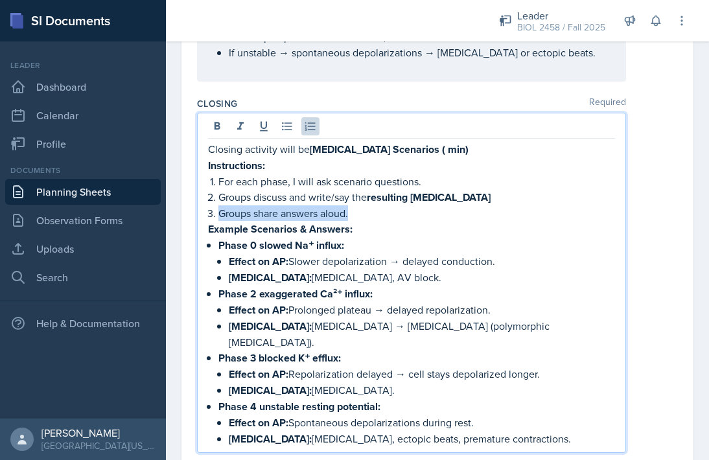
drag, startPoint x: 355, startPoint y: 136, endPoint x: 208, endPoint y: 134, distance: 147.9
click at [219, 206] on li "Groups share answers aloud." at bounding box center [417, 214] width 397 height 16
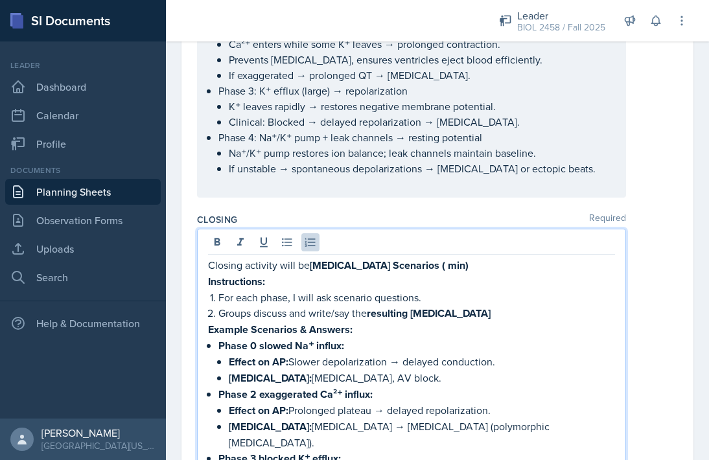
scroll to position [1384, 0]
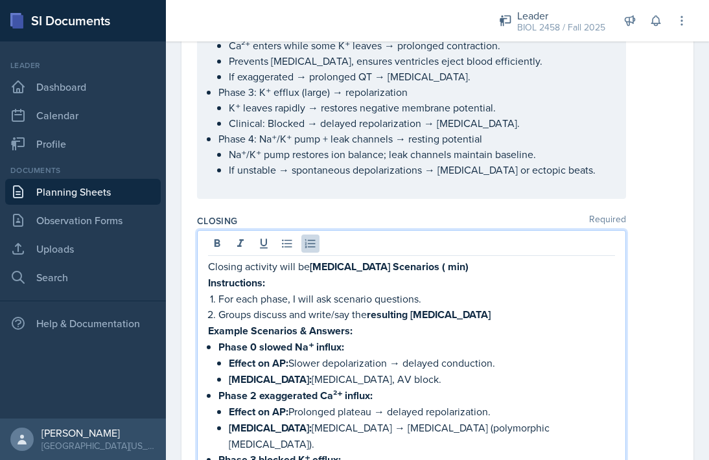
click at [421, 259] on strong "[MEDICAL_DATA] Scenarios ( min)" at bounding box center [389, 266] width 159 height 15
click at [417, 259] on strong "[MEDICAL_DATA] Scenarios (15 min)" at bounding box center [395, 266] width 170 height 15
click at [453, 259] on p "Closing activity will be [MEDICAL_DATA] Scenarios- 15 min)" at bounding box center [411, 267] width 407 height 16
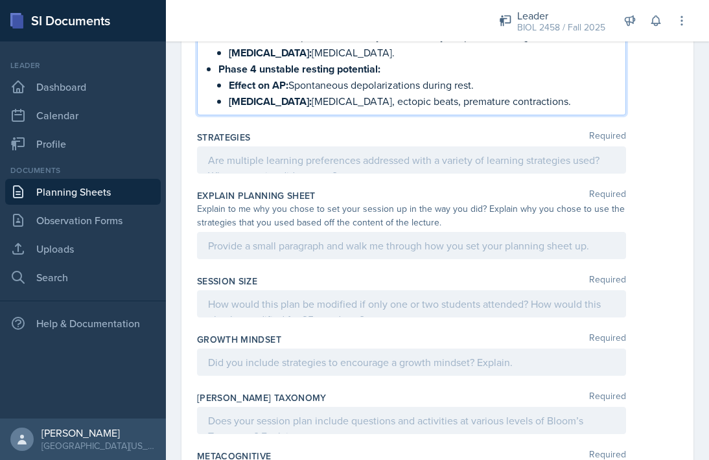
drag, startPoint x: 209, startPoint y: 189, endPoint x: 305, endPoint y: 67, distance: 155.2
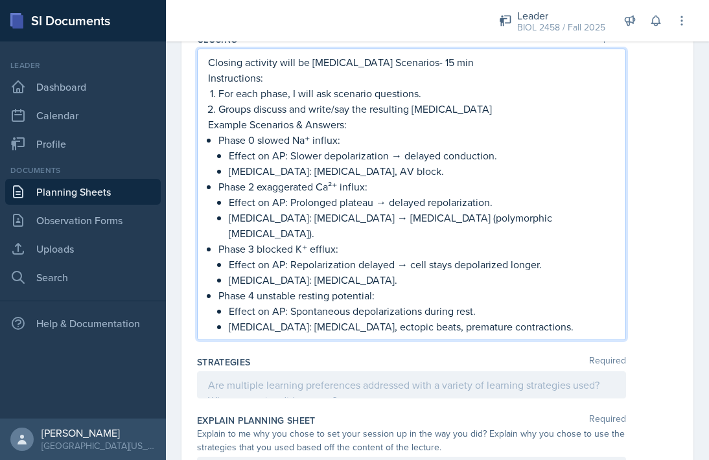
scroll to position [1556, 0]
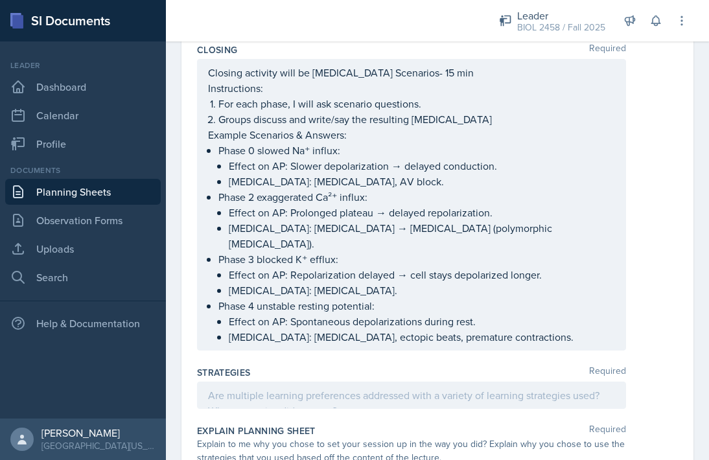
click at [355, 366] on div "Strategies Required" at bounding box center [437, 372] width 481 height 13
click at [340, 388] on p at bounding box center [411, 396] width 407 height 16
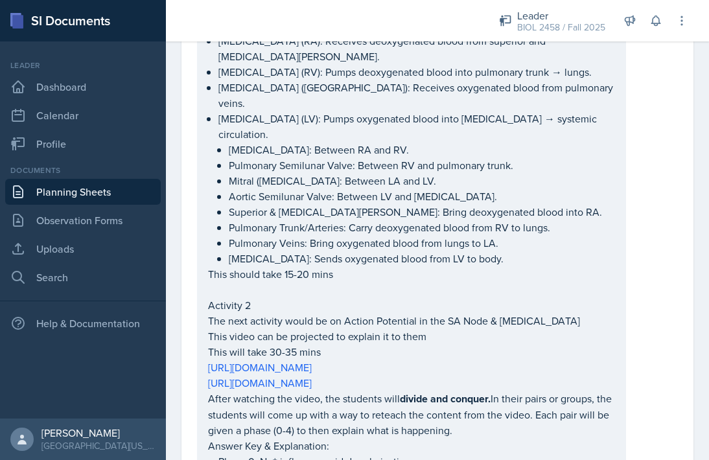
click at [383, 220] on p "Pulmonary Trunk/Arteries: Carry deoxygenated blood from RV to lungs." at bounding box center [422, 228] width 386 height 16
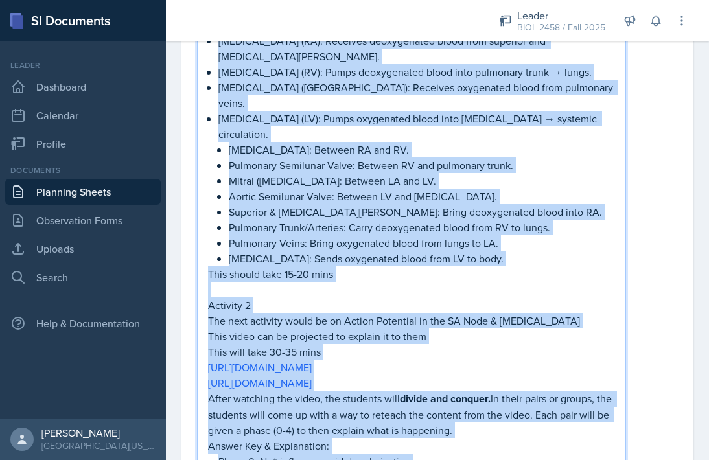
copy div "Loremips 8: Dolor sit Ametc Adi elits doeiusmo temp in ut labor e dolore magna …"
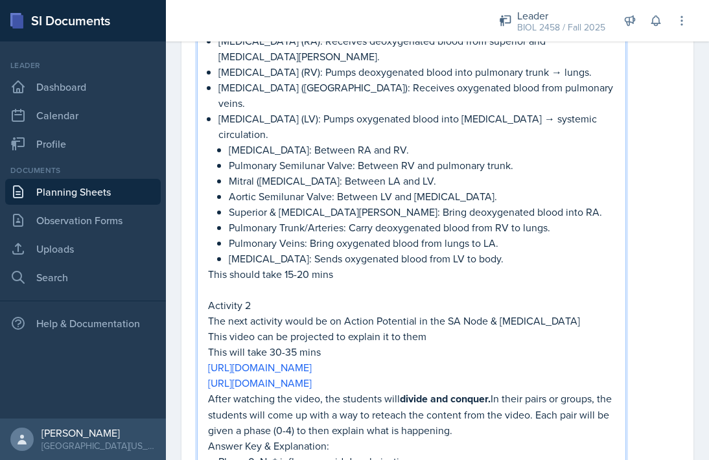
click at [647, 152] on div "Activity 1: Label the Heart The first activity will be to label a simple cross …" at bounding box center [437, 325] width 481 height 891
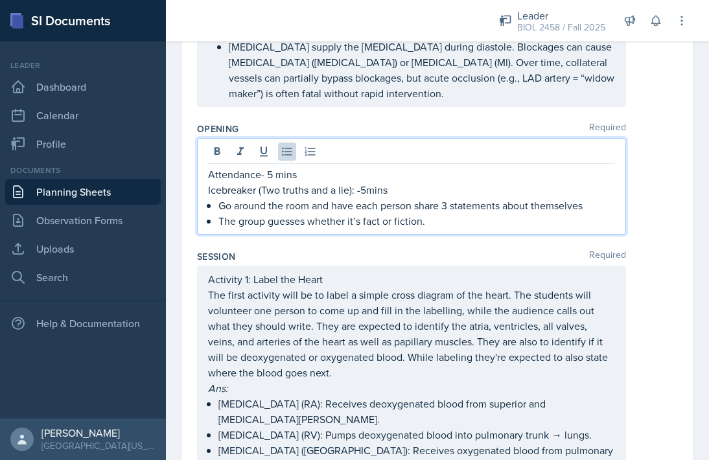
scroll to position [495, 0]
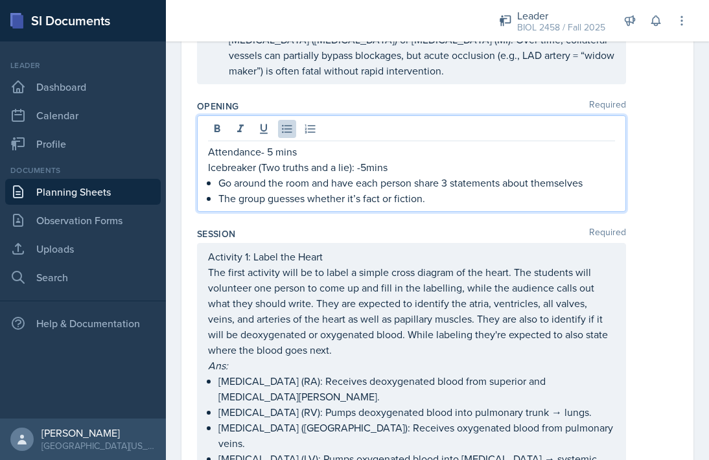
click at [298, 191] on p "The group guesses whether it’s fact or fiction." at bounding box center [417, 199] width 397 height 16
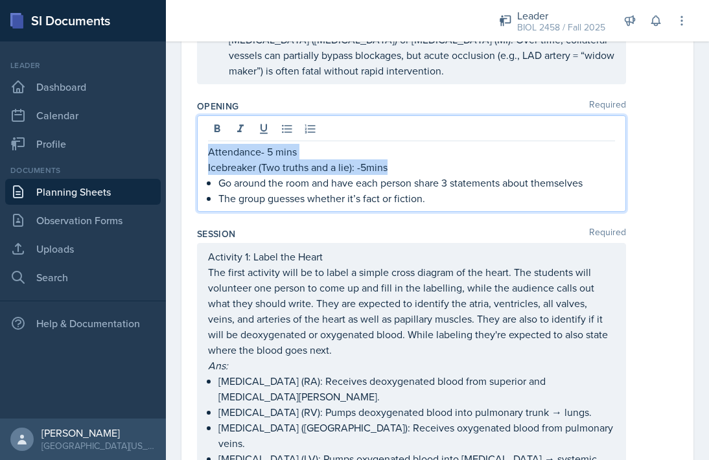
copy div "Attendance- 5 mins Icebreaker (Two truths and a lie): -5mins"
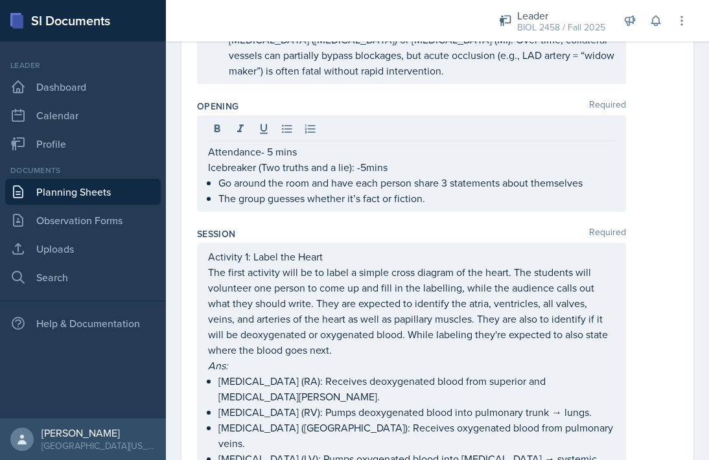
click at [365, 228] on div "Session Required" at bounding box center [437, 234] width 481 height 13
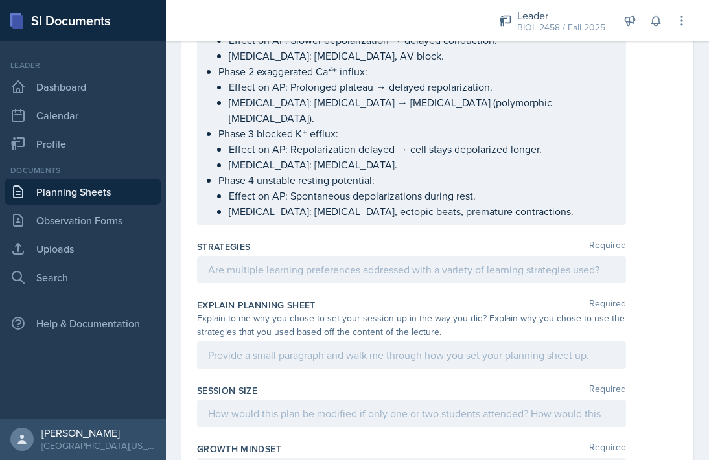
scroll to position [1796, 0]
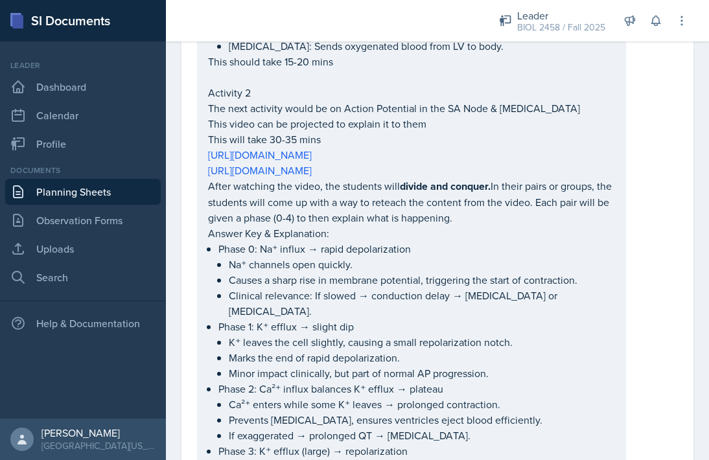
click at [385, 335] on p "K⁺ leaves the cell slightly, causing a small repolarization notch." at bounding box center [422, 343] width 386 height 16
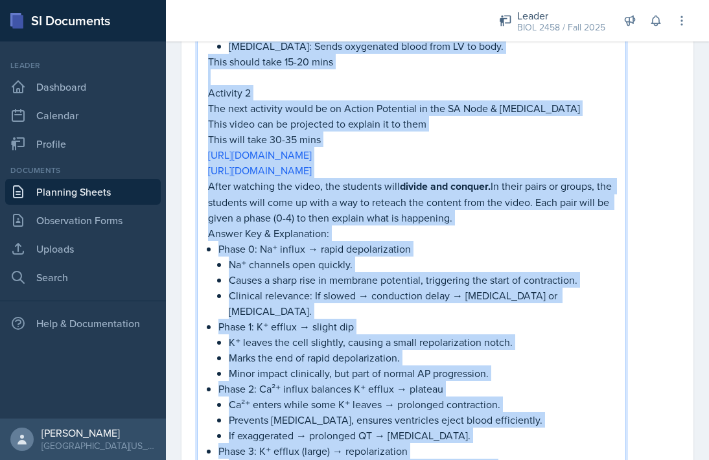
copy div "Loremips 8: Dolor sit Ametc Adi elits doeiusmo temp in ut labor e dolore magna …"
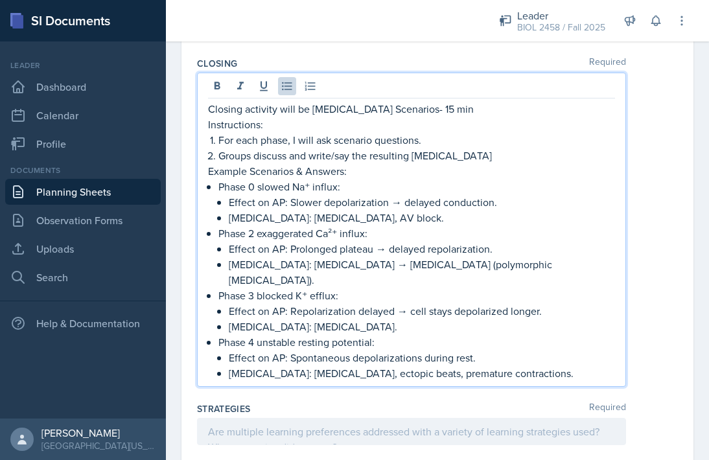
click at [405, 350] on p "Effect on AP: Spontaneous depolarizations during rest." at bounding box center [422, 358] width 386 height 16
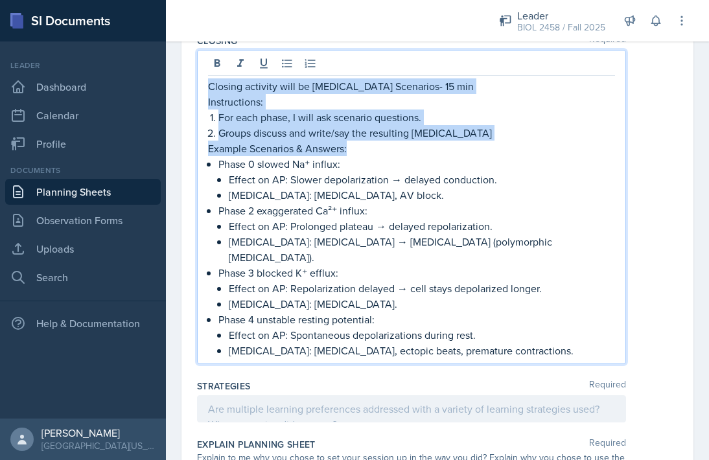
copy div "Closing activity will be [MEDICAL_DATA] Scenarios- 15 min Instructions: For eac…"
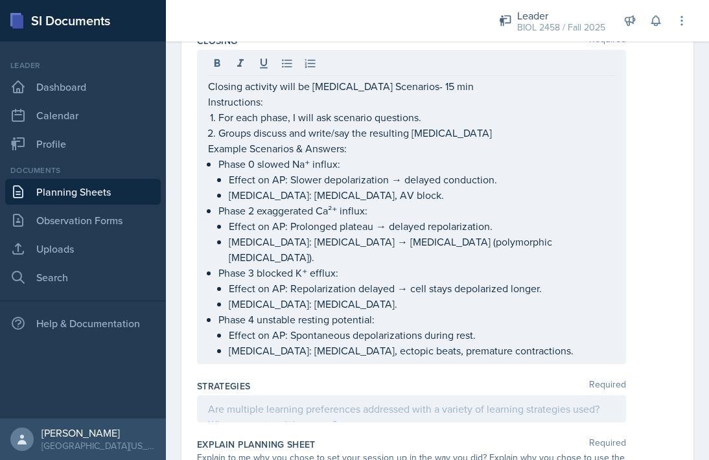
click at [321, 396] on div at bounding box center [411, 409] width 429 height 27
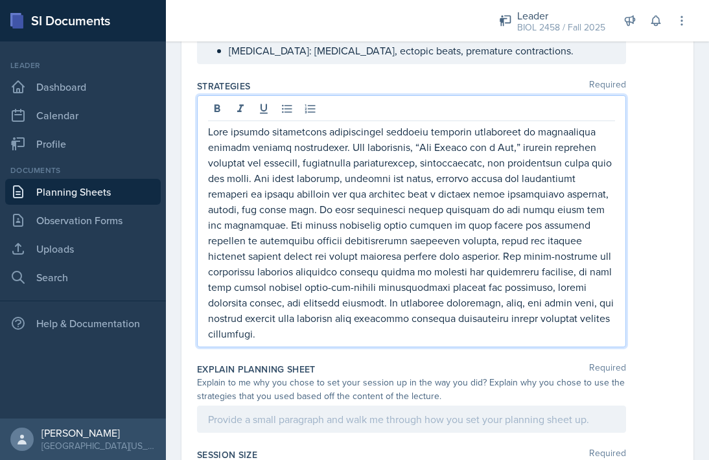
scroll to position [1949, 0]
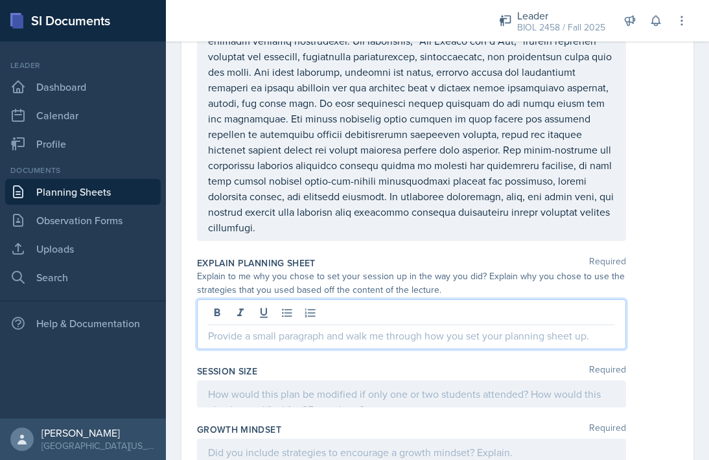
click at [318, 300] on div at bounding box center [411, 325] width 429 height 50
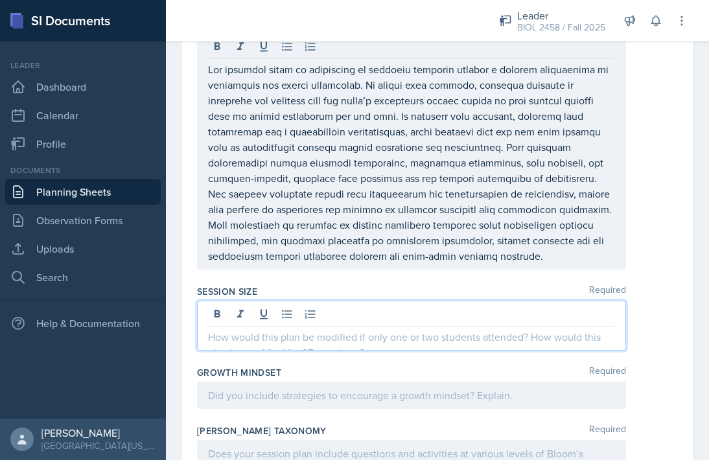
click at [352, 329] on p at bounding box center [411, 337] width 407 height 16
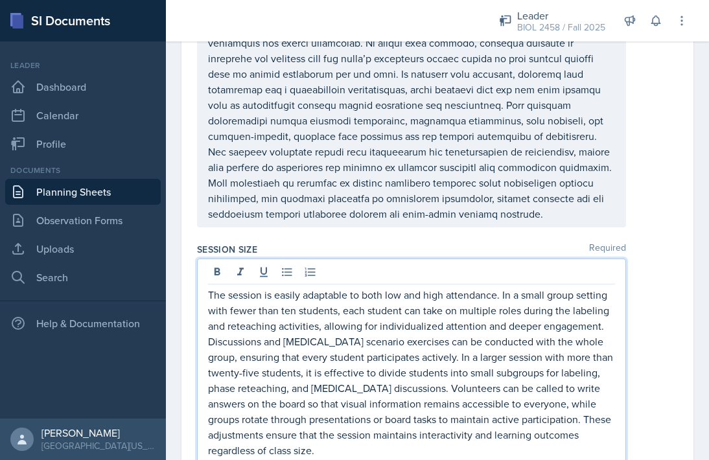
scroll to position [2213, 0]
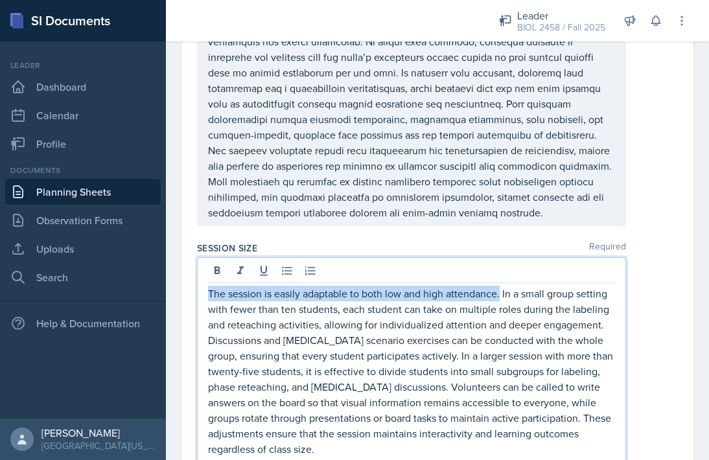
drag, startPoint x: 500, startPoint y: 203, endPoint x: 205, endPoint y: 196, distance: 295.1
click at [205, 257] on div "The session is easily adaptable to both low and high attendance. In a small gro…" at bounding box center [411, 360] width 429 height 206
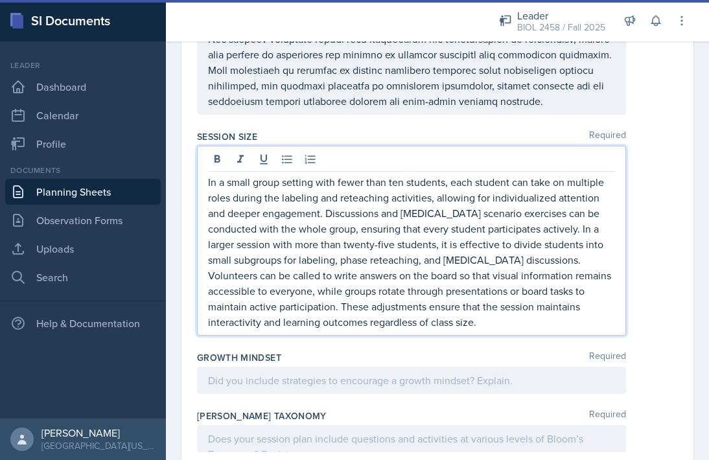
scroll to position [2332, 0]
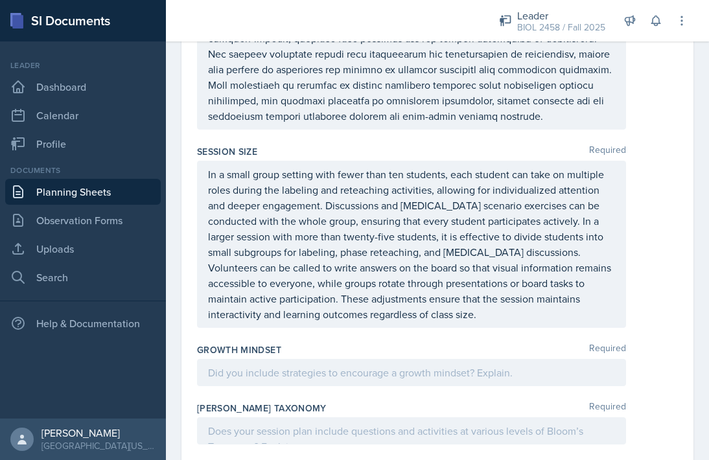
scroll to position [2417, 0]
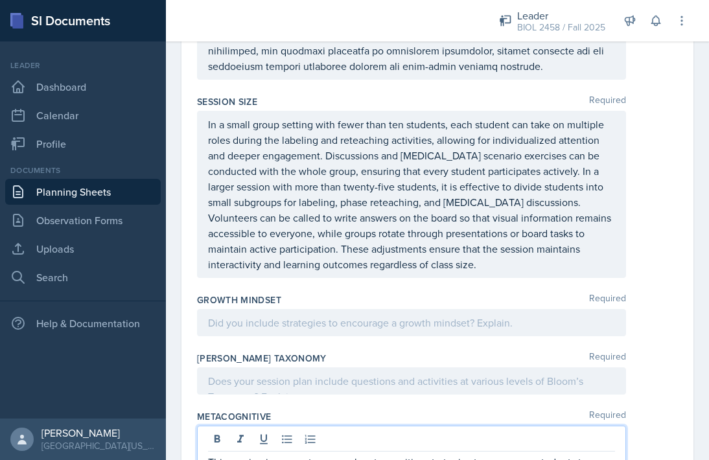
click at [376, 309] on div at bounding box center [411, 322] width 429 height 27
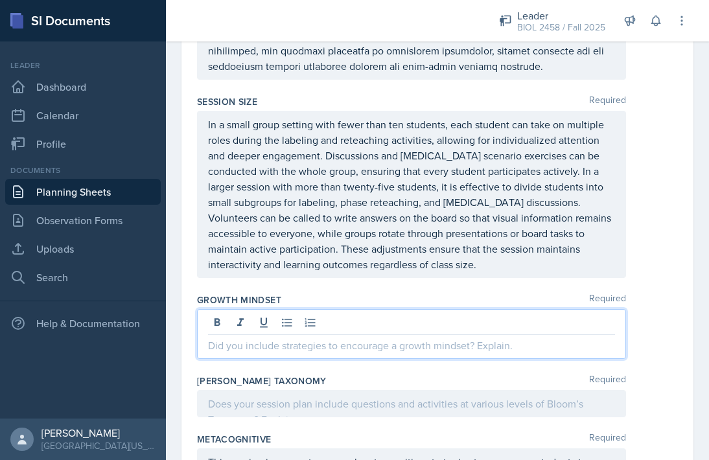
scroll to position [2382, 0]
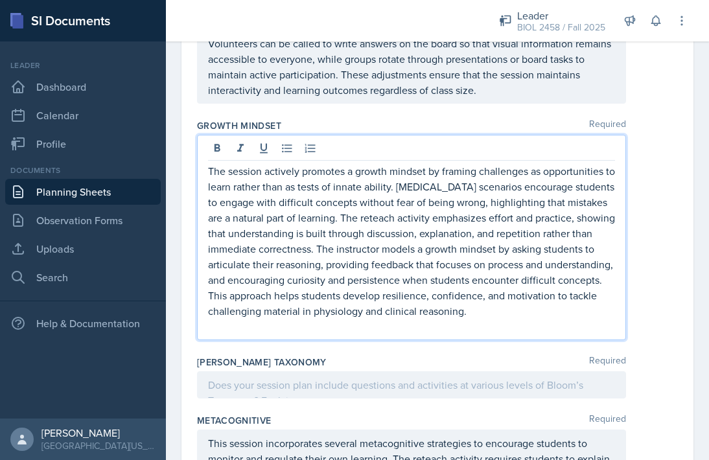
click at [276, 377] on p at bounding box center [411, 385] width 407 height 16
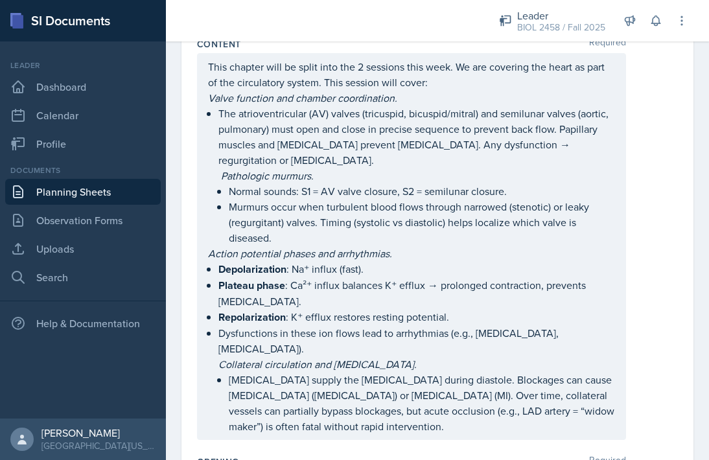
scroll to position [0, 0]
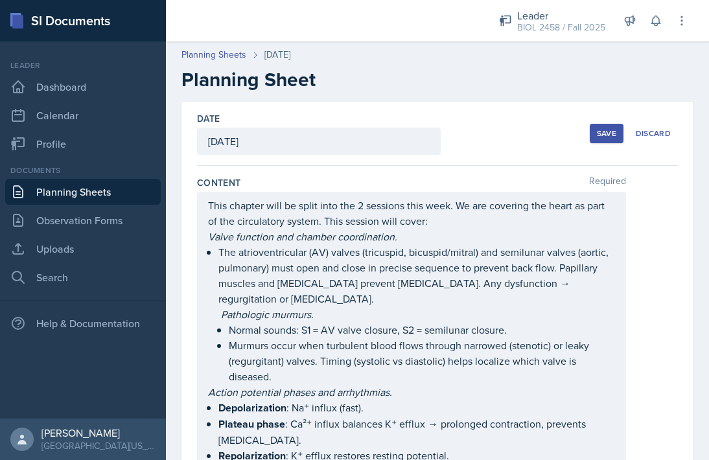
click at [594, 136] on button "Save" at bounding box center [607, 133] width 34 height 19
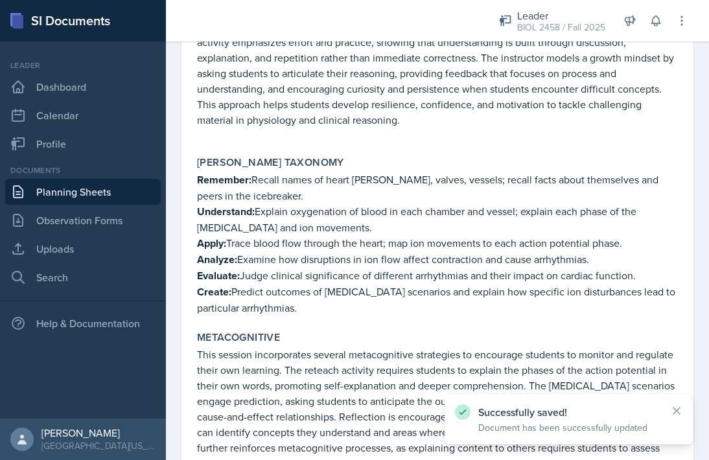
scroll to position [2404, 0]
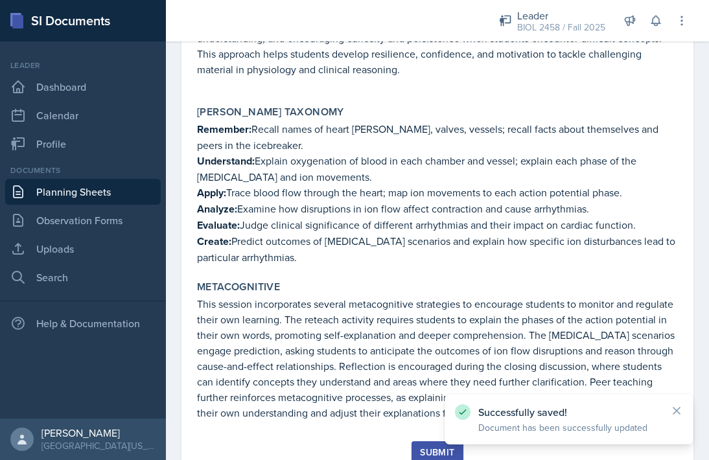
click at [418, 442] on button "Submit" at bounding box center [437, 453] width 51 height 22
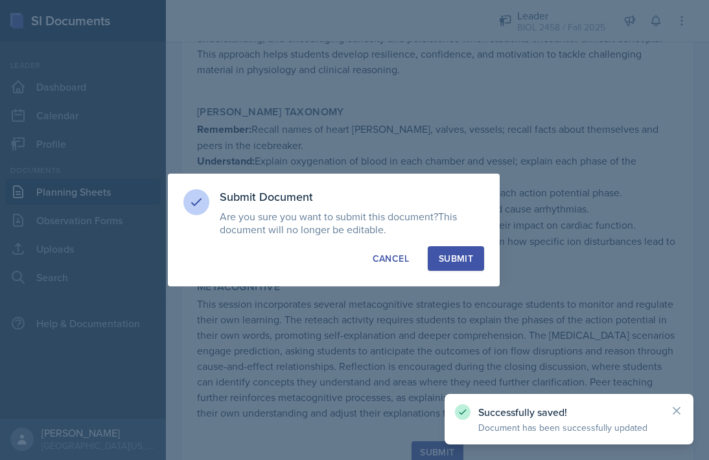
click at [464, 244] on div "Submit Document Are you sure you want to submit this document? This document wi…" at bounding box center [334, 230] width 332 height 113
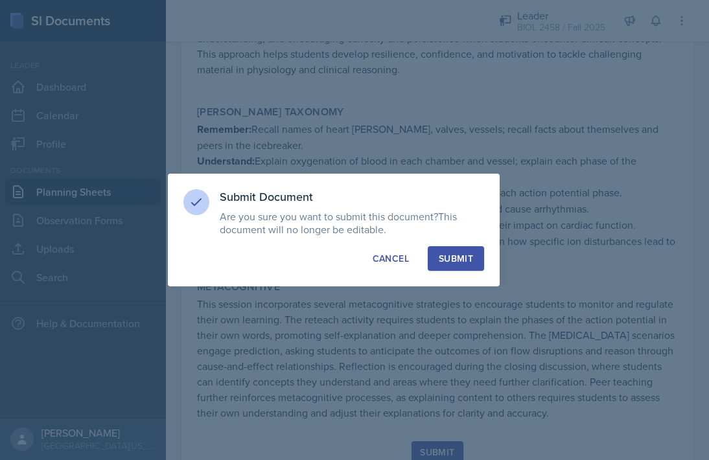
click at [462, 257] on div "Submit" at bounding box center [456, 258] width 34 height 13
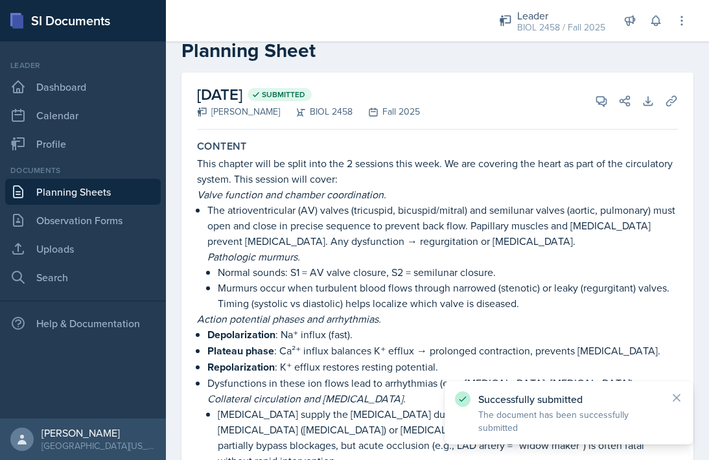
scroll to position [0, 0]
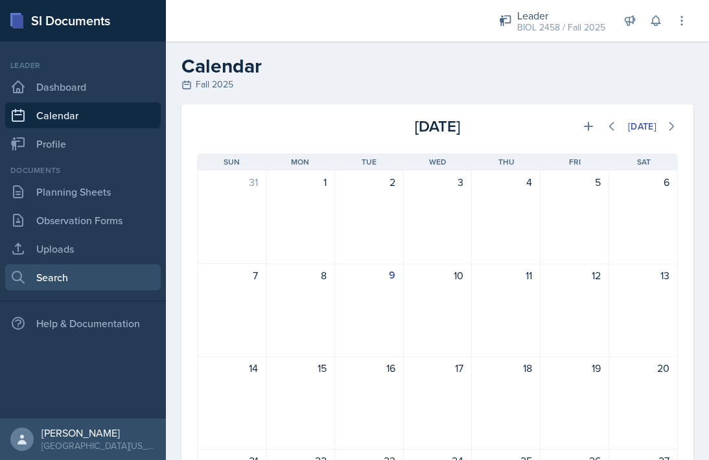
click at [68, 272] on link "Search" at bounding box center [83, 278] width 156 height 26
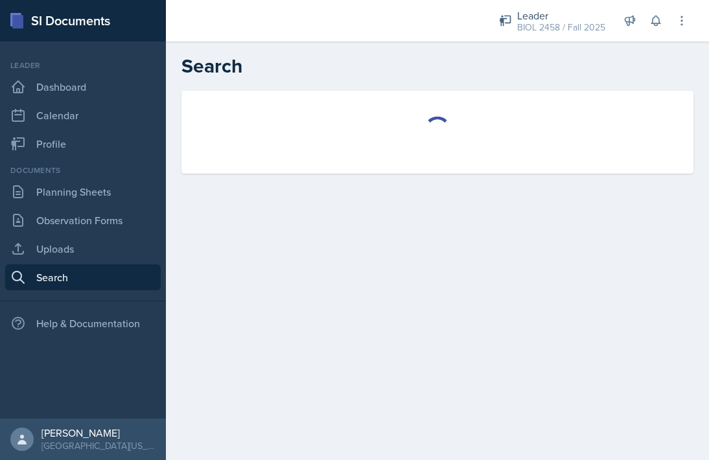
select select "all"
select select "1"
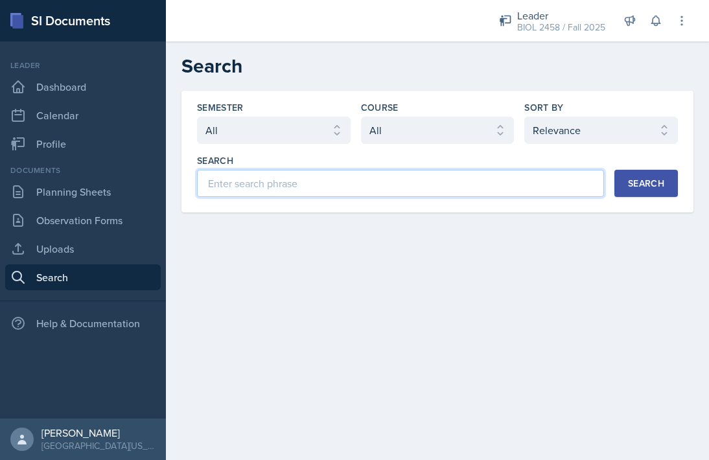
click at [346, 182] on input at bounding box center [400, 183] width 407 height 27
type input "heart"
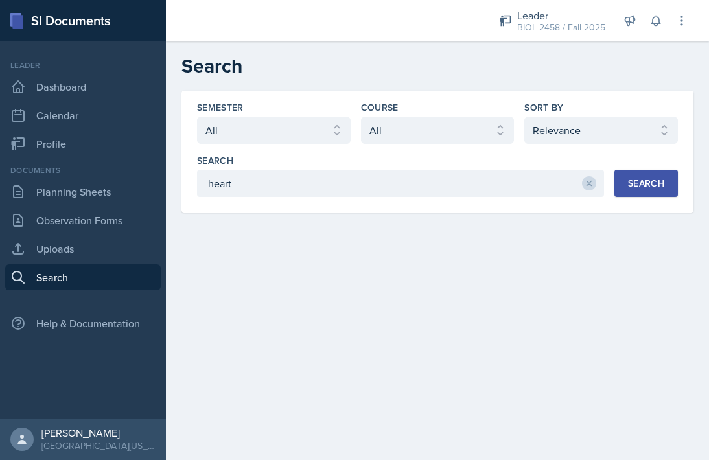
click at [659, 178] on div "Search" at bounding box center [646, 183] width 36 height 10
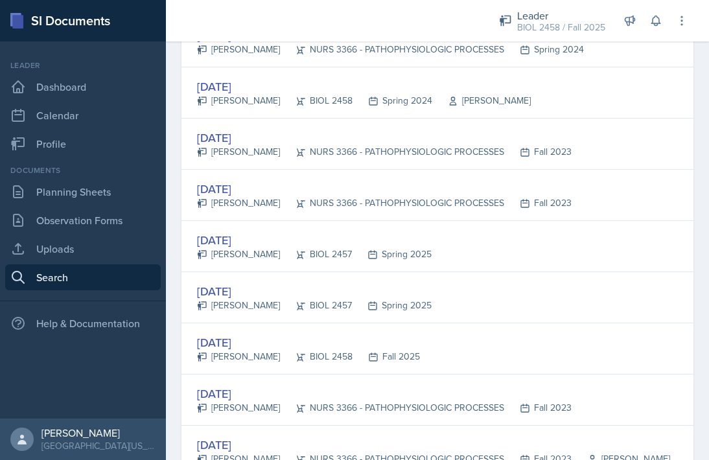
scroll to position [1409, 0]
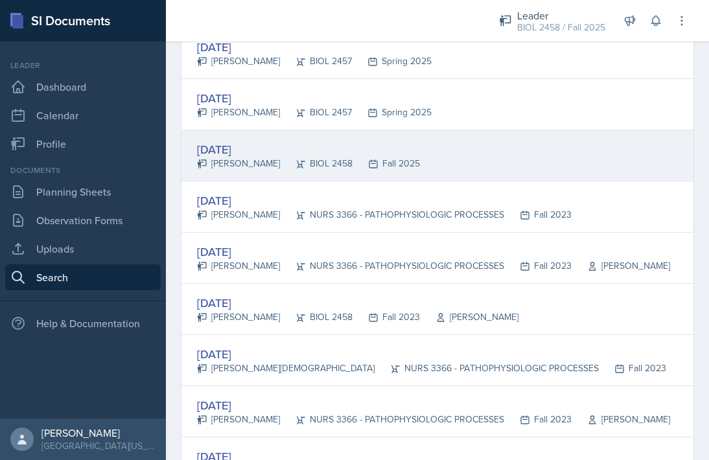
click at [490, 164] on div "Sep 10th, 2025 Grace Alcazar BIOL 2458 Fall 2025" at bounding box center [438, 155] width 512 height 51
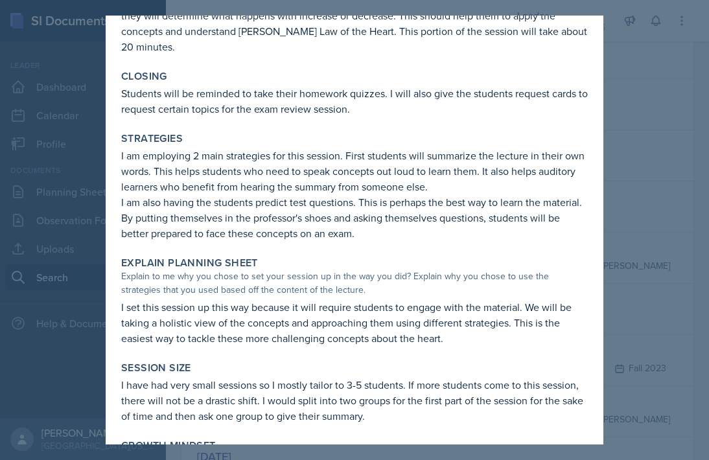
scroll to position [540, 0]
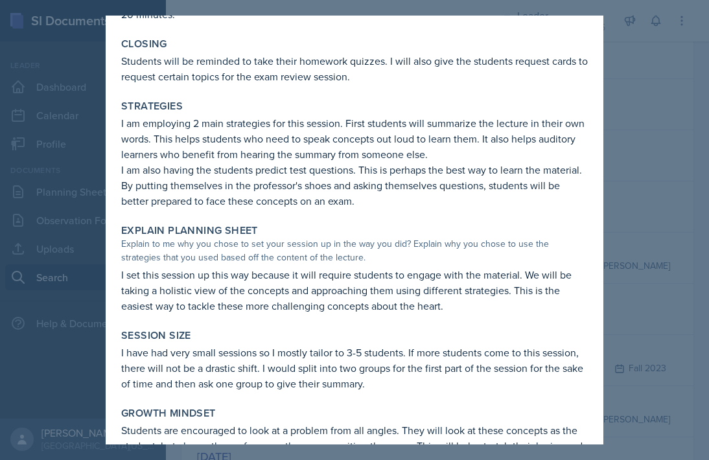
click at [643, 88] on div at bounding box center [354, 230] width 709 height 460
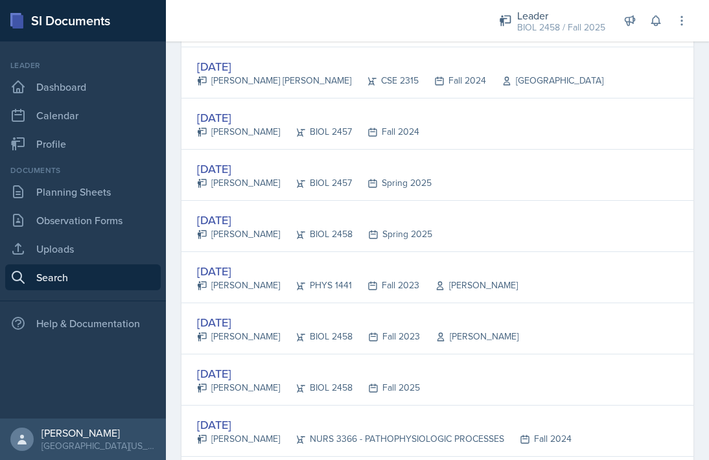
scroll to position [0, 0]
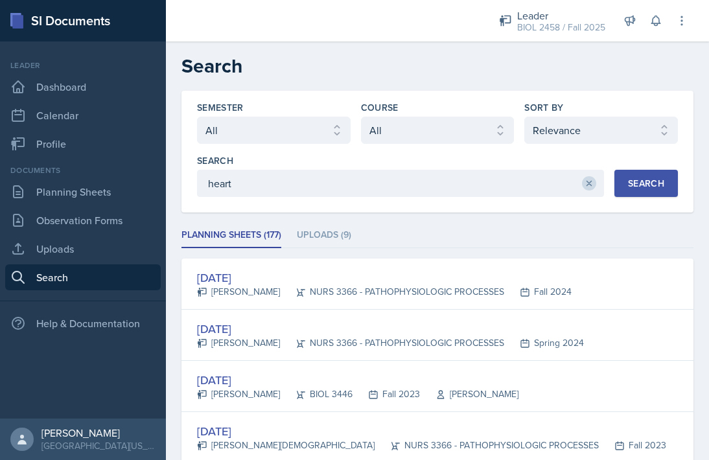
click at [589, 184] on icon at bounding box center [589, 184] width 5 height 5
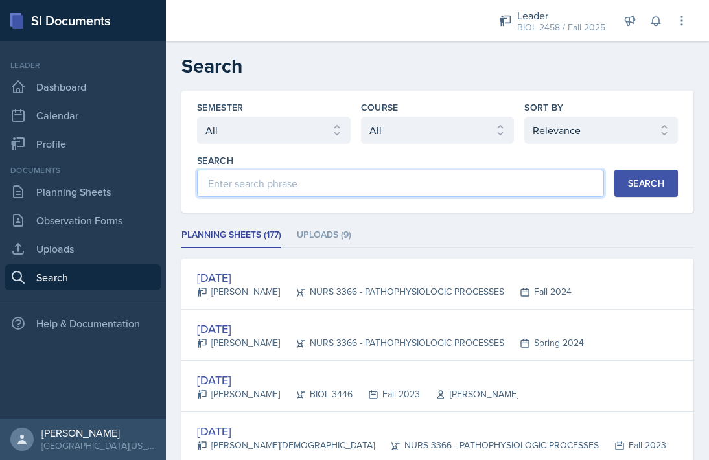
click at [589, 184] on input at bounding box center [400, 183] width 407 height 27
type input "circulatory"
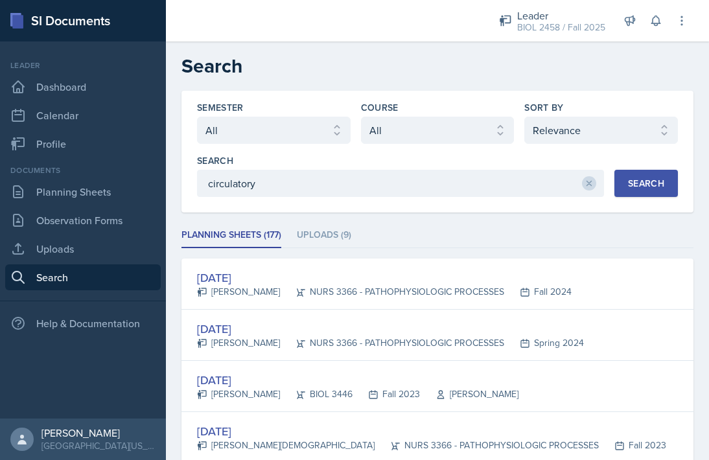
click at [651, 190] on button "Search" at bounding box center [647, 183] width 64 height 27
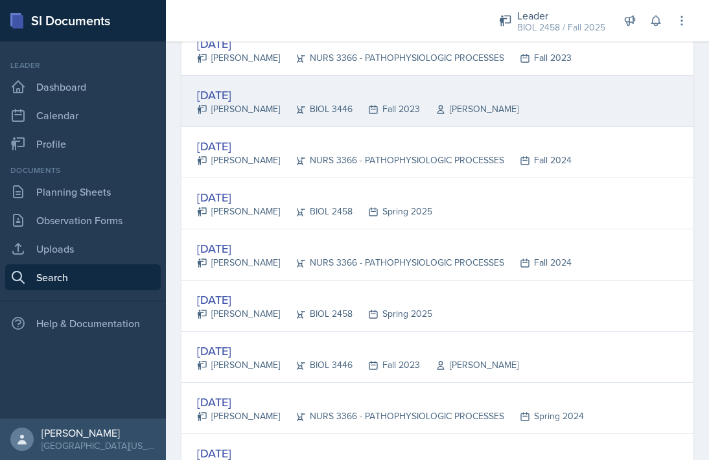
scroll to position [286, 0]
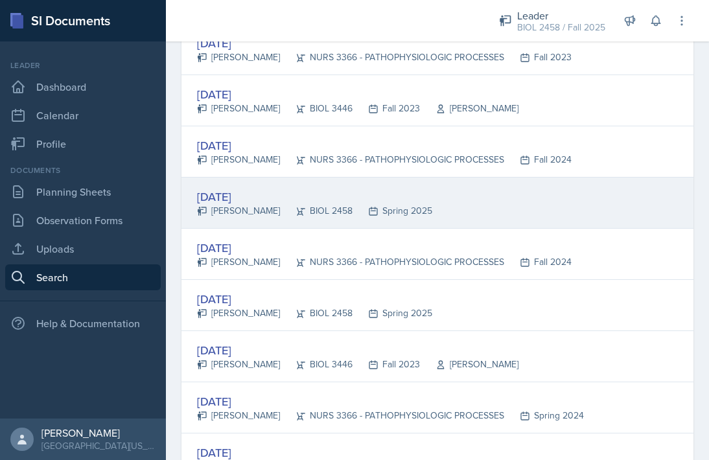
click at [419, 208] on div "Spring 2025" at bounding box center [393, 211] width 80 height 14
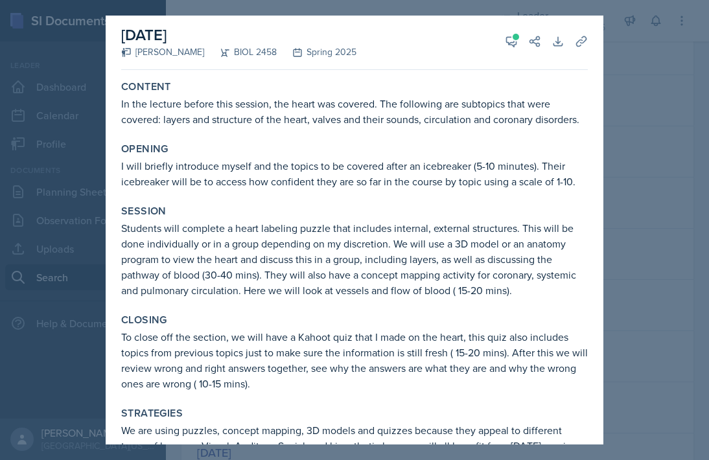
scroll to position [0, 0]
